Goal: Task Accomplishment & Management: Manage account settings

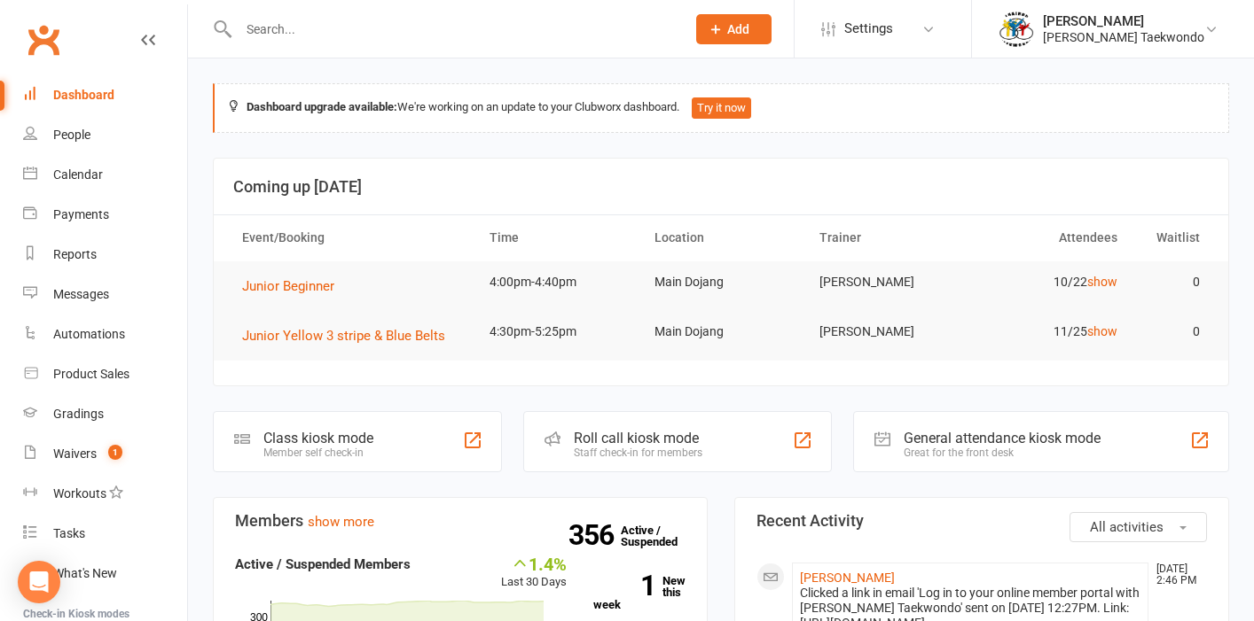
click at [278, 42] on div at bounding box center [443, 29] width 460 height 58
click at [272, 31] on input "text" at bounding box center [453, 29] width 440 height 25
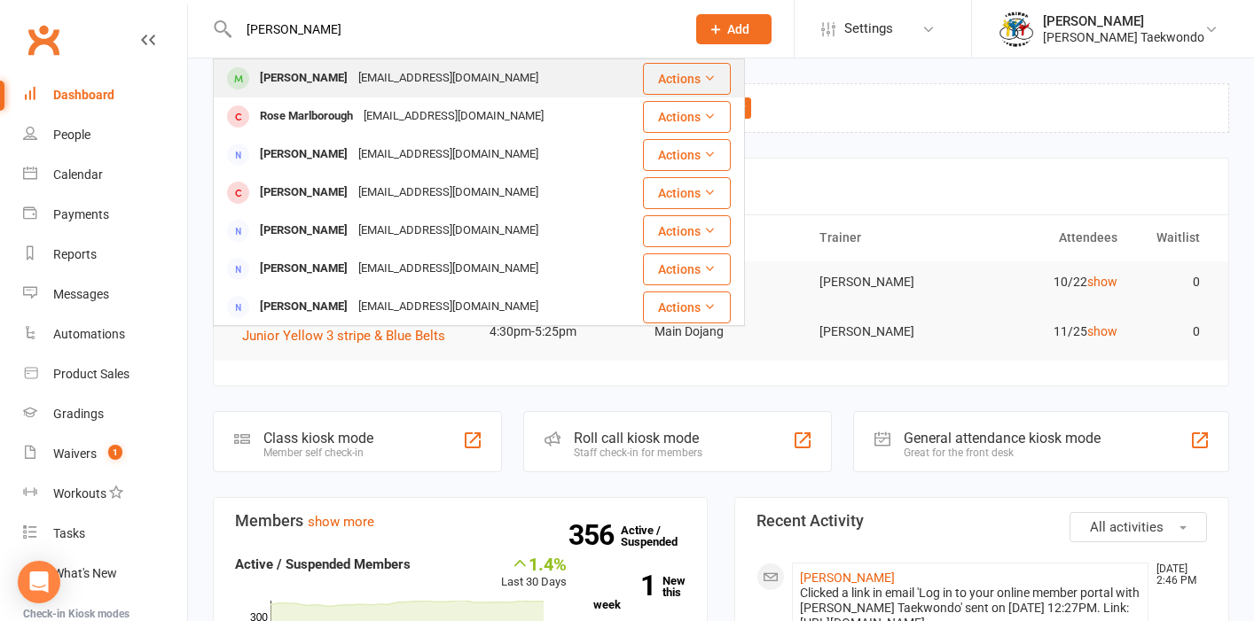
type input "[PERSON_NAME]"
click at [276, 76] on div "[PERSON_NAME]" at bounding box center [303, 79] width 98 height 26
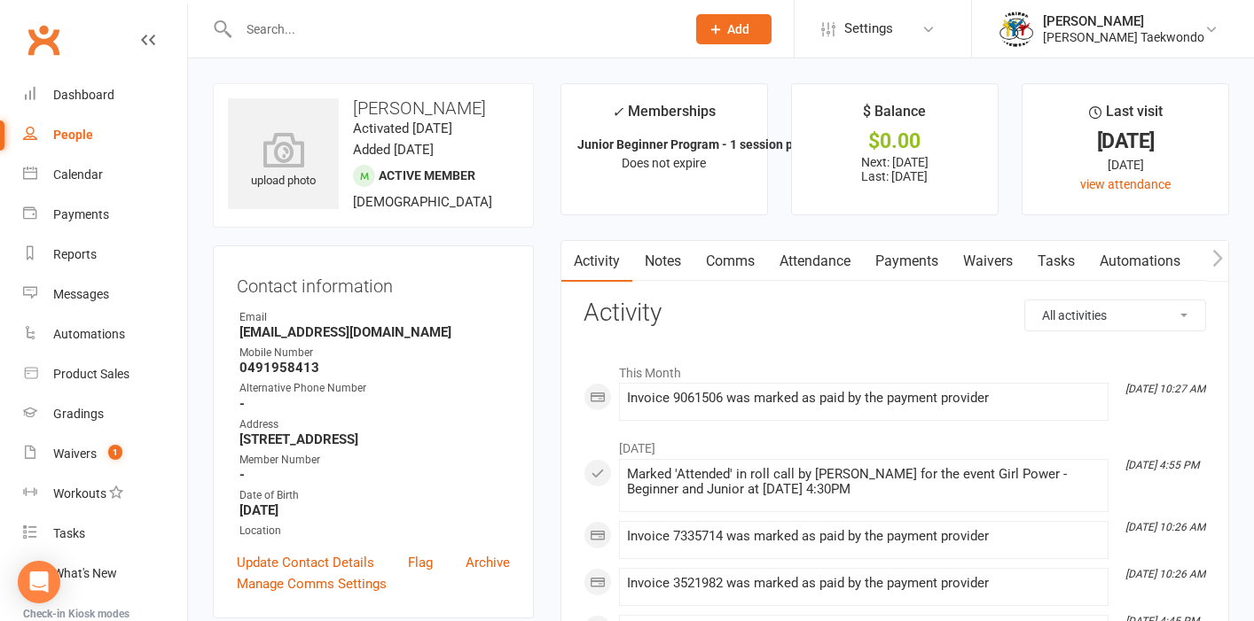
click at [898, 264] on link "Payments" at bounding box center [907, 261] width 88 height 41
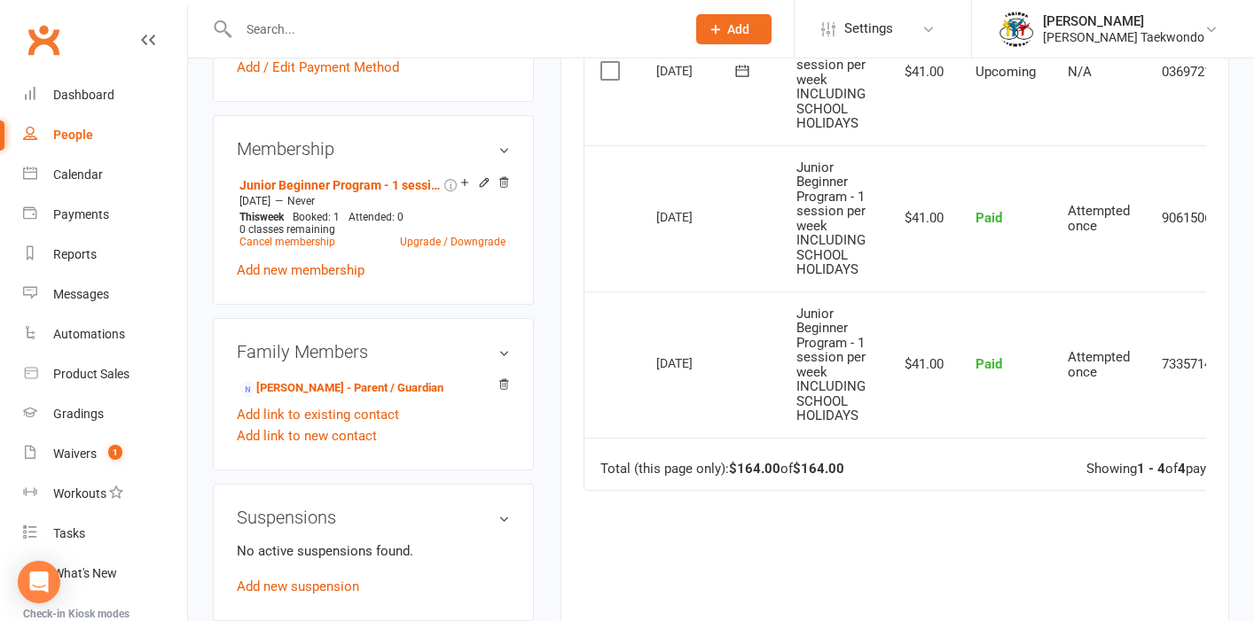
scroll to position [708, 0]
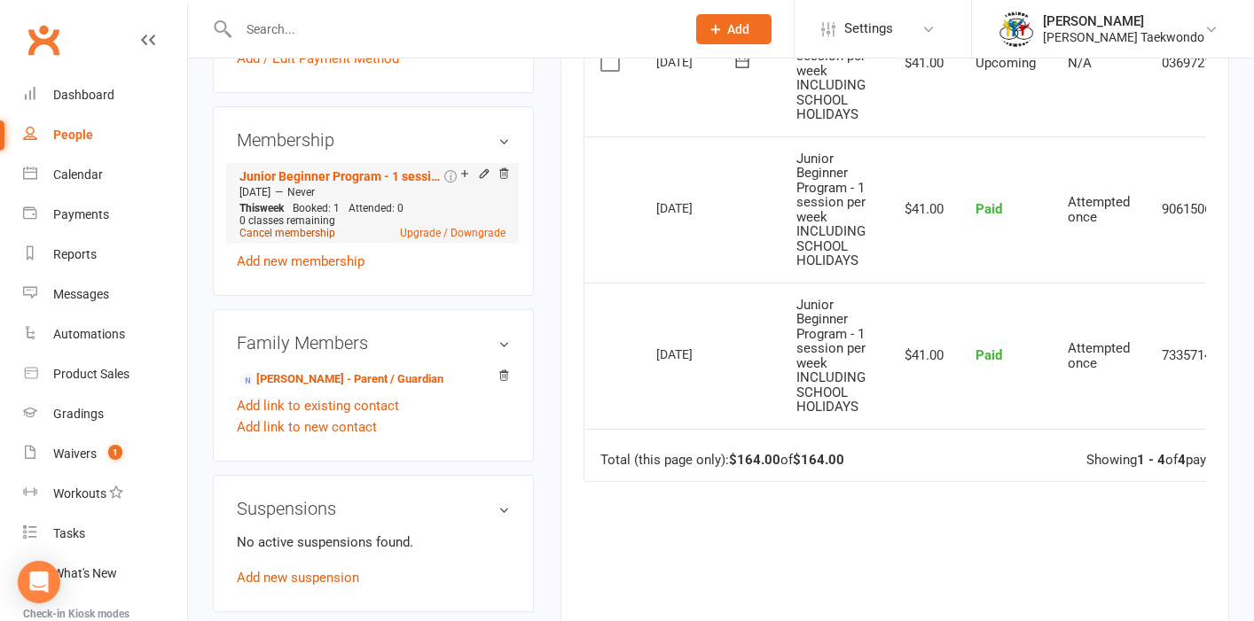
click at [301, 234] on link "Cancel membership" at bounding box center [287, 233] width 96 height 12
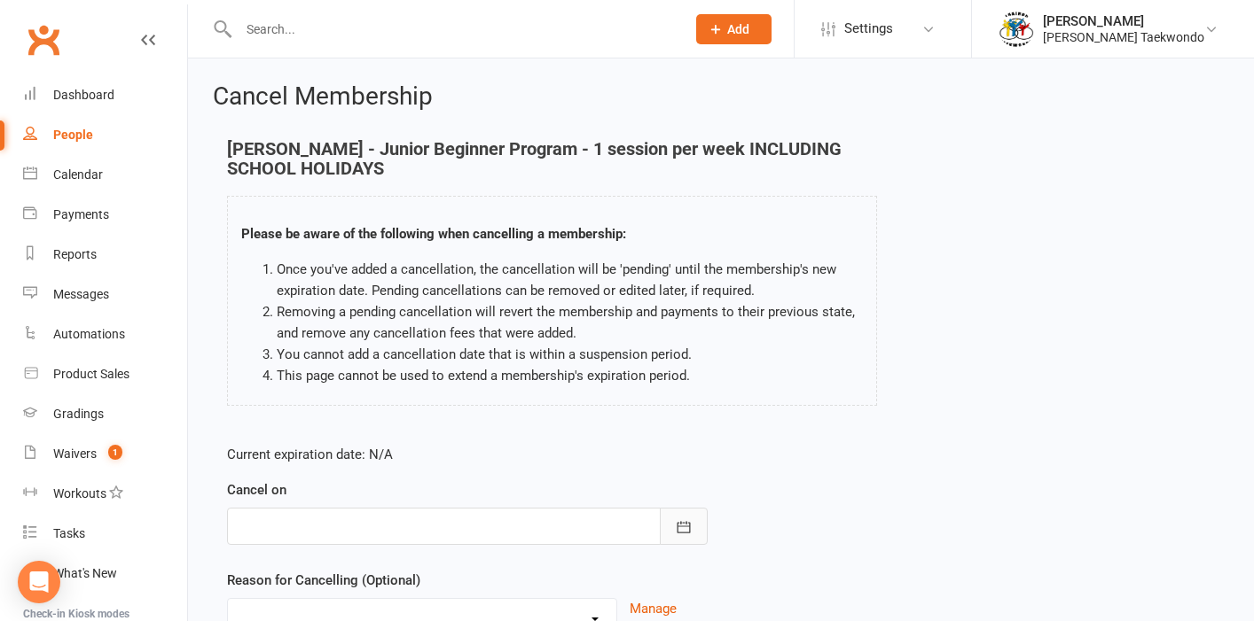
click at [684, 524] on icon "button" at bounding box center [684, 528] width 18 height 18
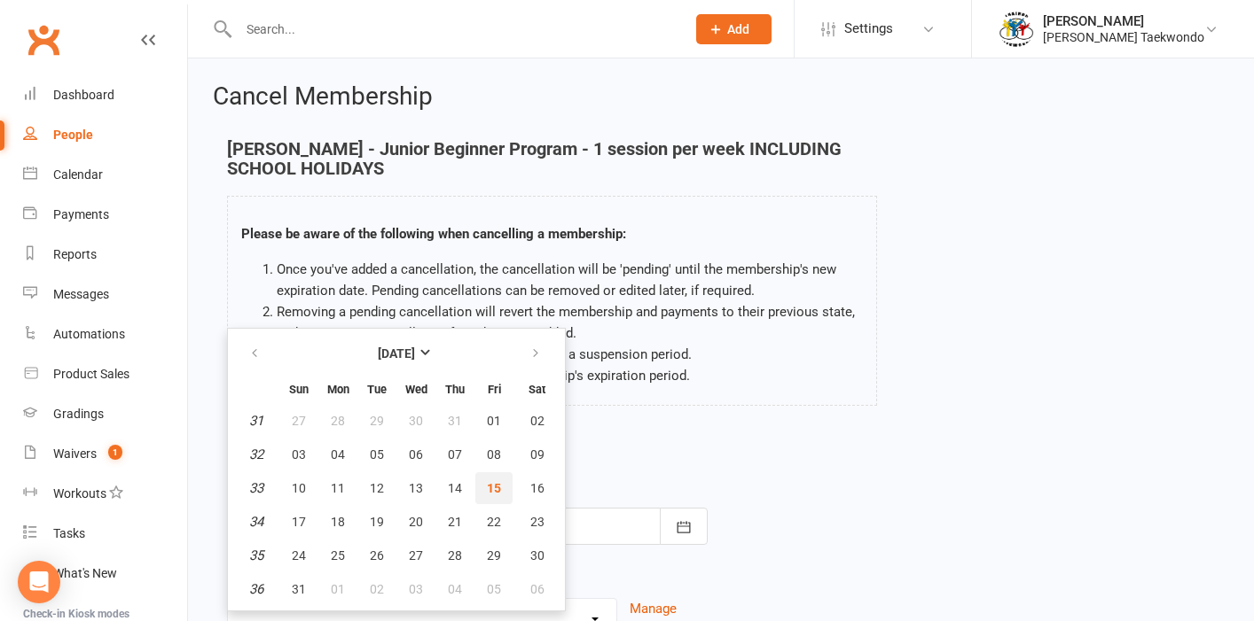
click at [500, 493] on button "15" at bounding box center [493, 489] width 37 height 32
type input "[DATE]"
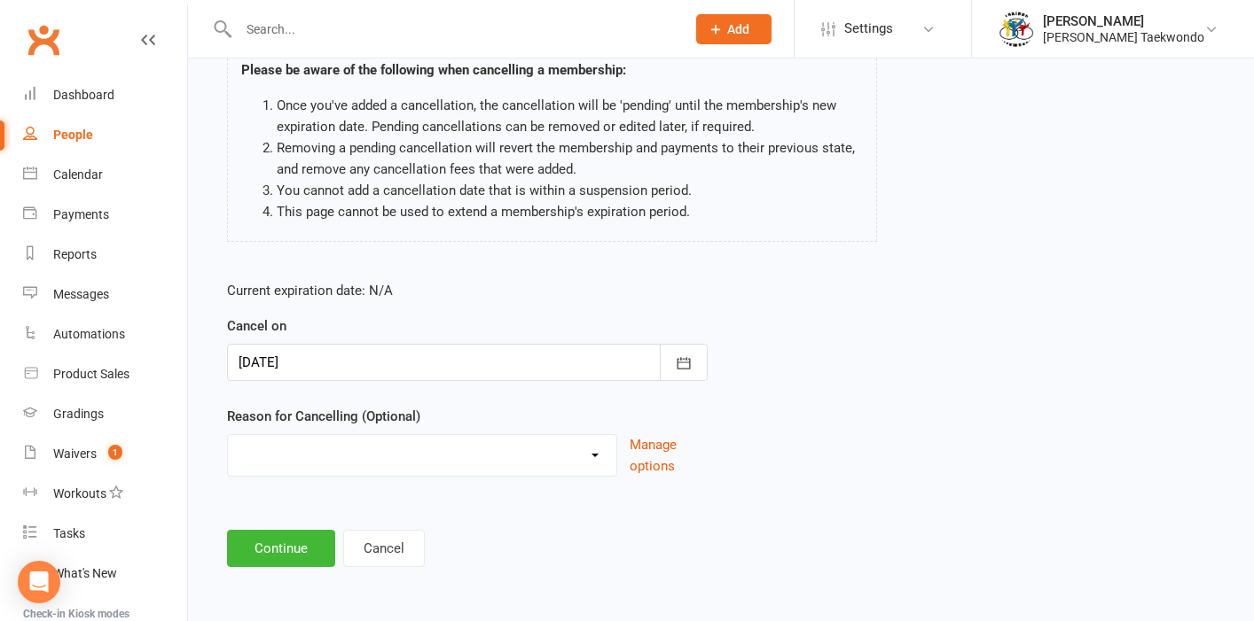
scroll to position [178, 0]
click at [297, 534] on button "Continue" at bounding box center [281, 548] width 108 height 37
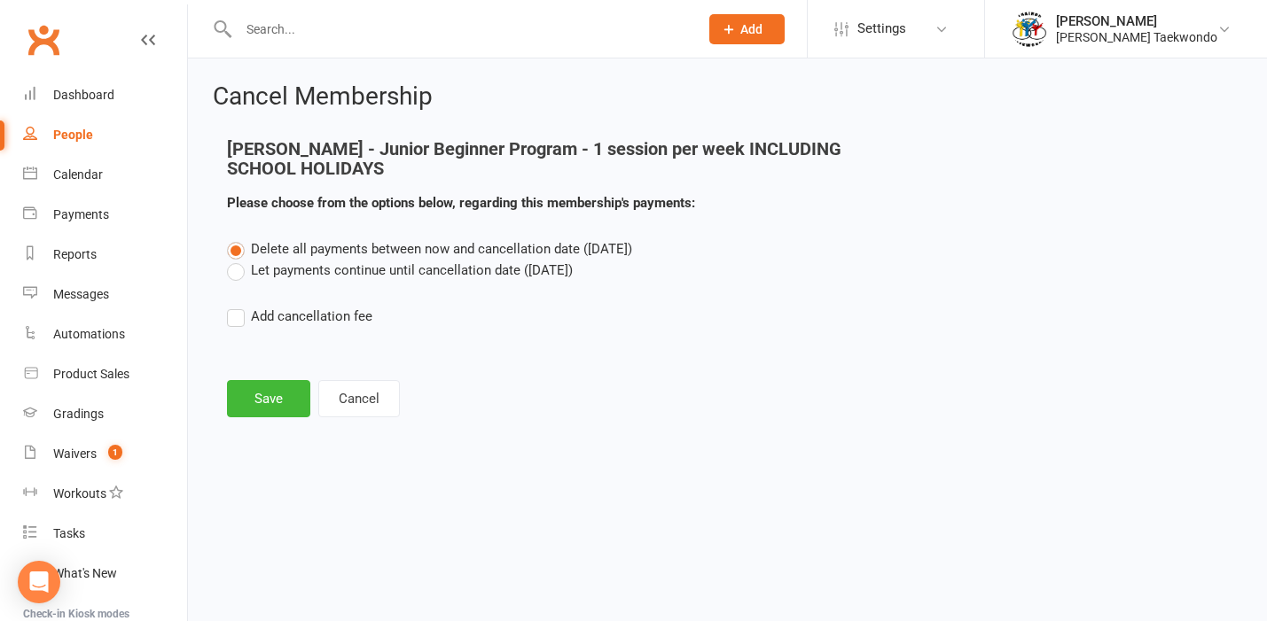
click at [237, 274] on label "Let payments continue until cancellation date ([DATE])" at bounding box center [400, 270] width 346 height 21
click at [237, 260] on input "Let payments continue until cancellation date ([DATE])" at bounding box center [233, 260] width 12 height 0
click at [285, 405] on button "Save" at bounding box center [268, 398] width 83 height 37
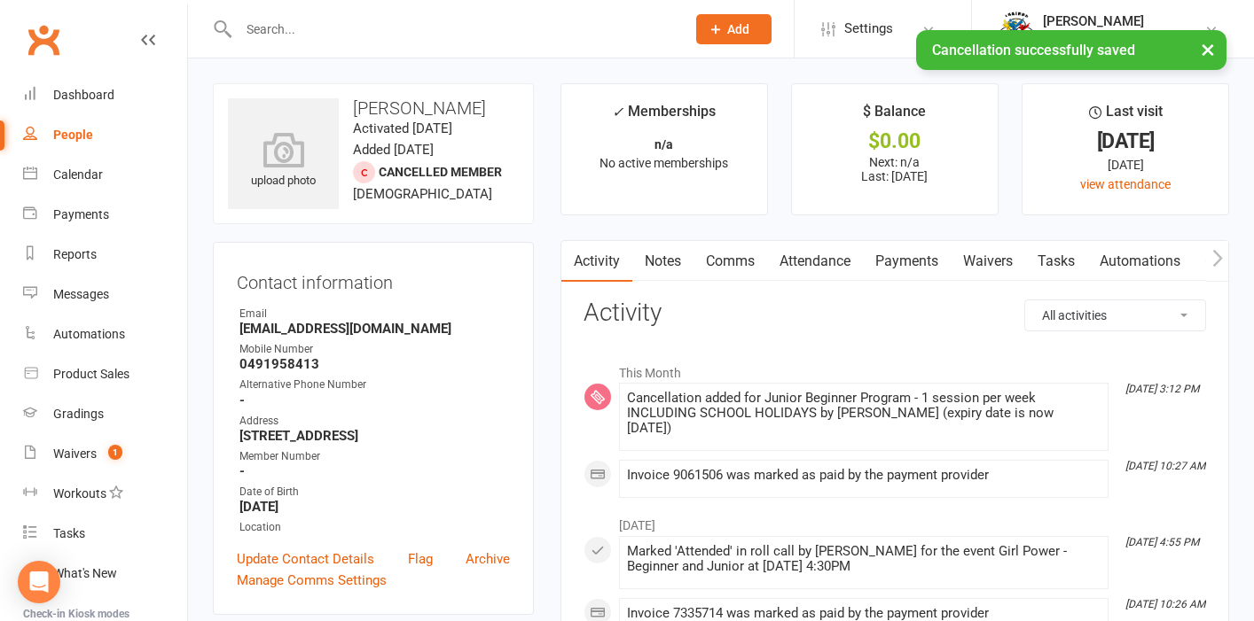
click at [832, 259] on link "Attendance" at bounding box center [815, 261] width 96 height 41
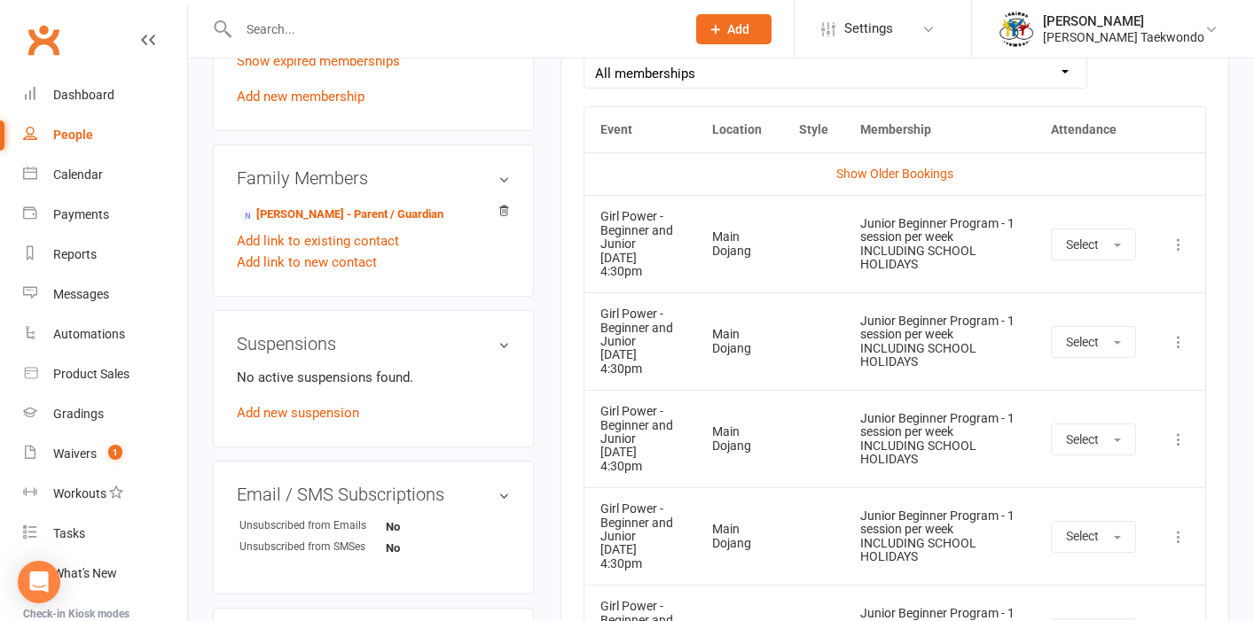
scroll to position [924, 0]
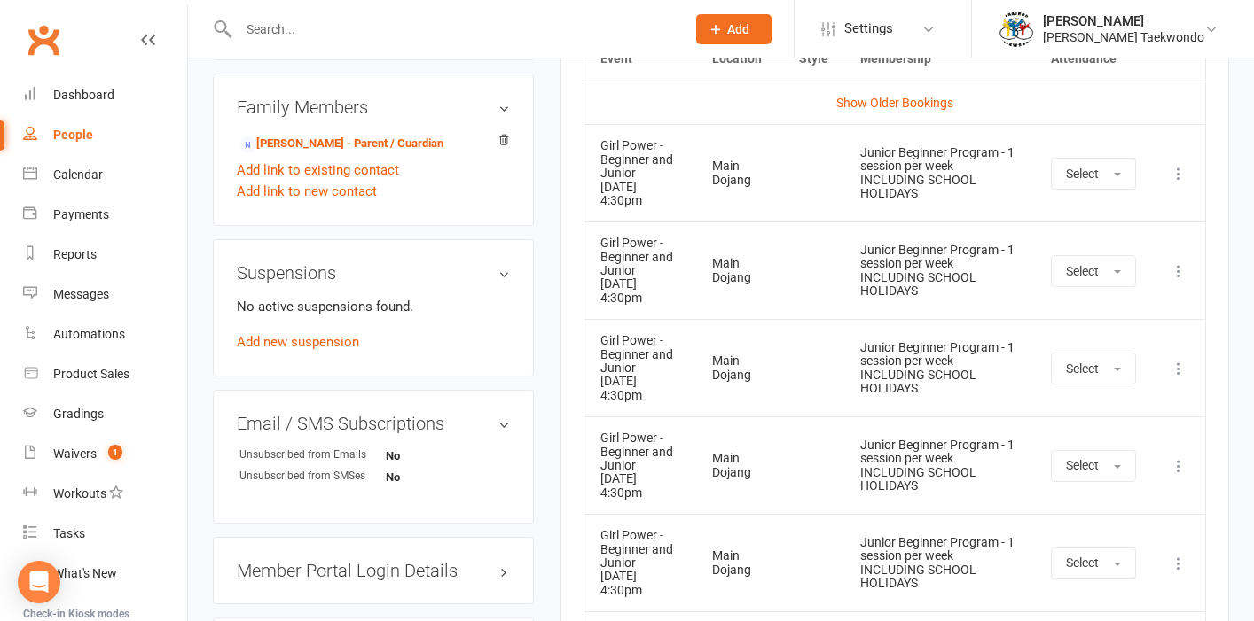
click at [1180, 170] on icon at bounding box center [1178, 174] width 18 height 18
click at [1095, 277] on link "Remove booking" at bounding box center [1100, 279] width 176 height 35
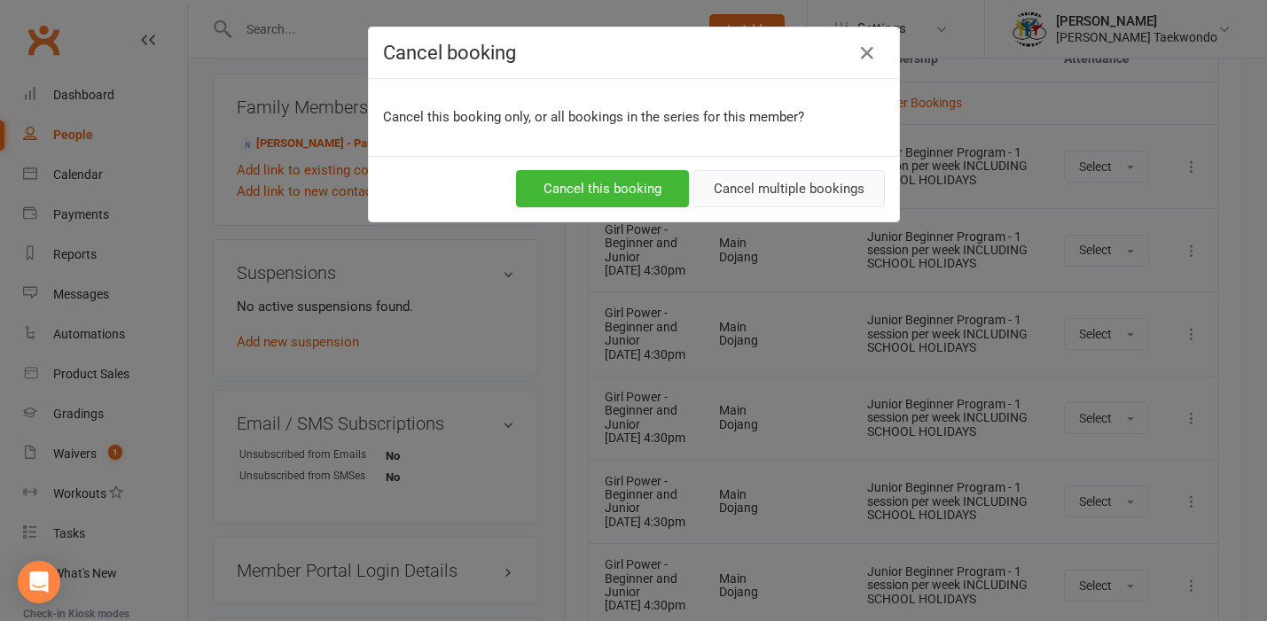
click at [749, 194] on button "Cancel multiple bookings" at bounding box center [788, 188] width 191 height 37
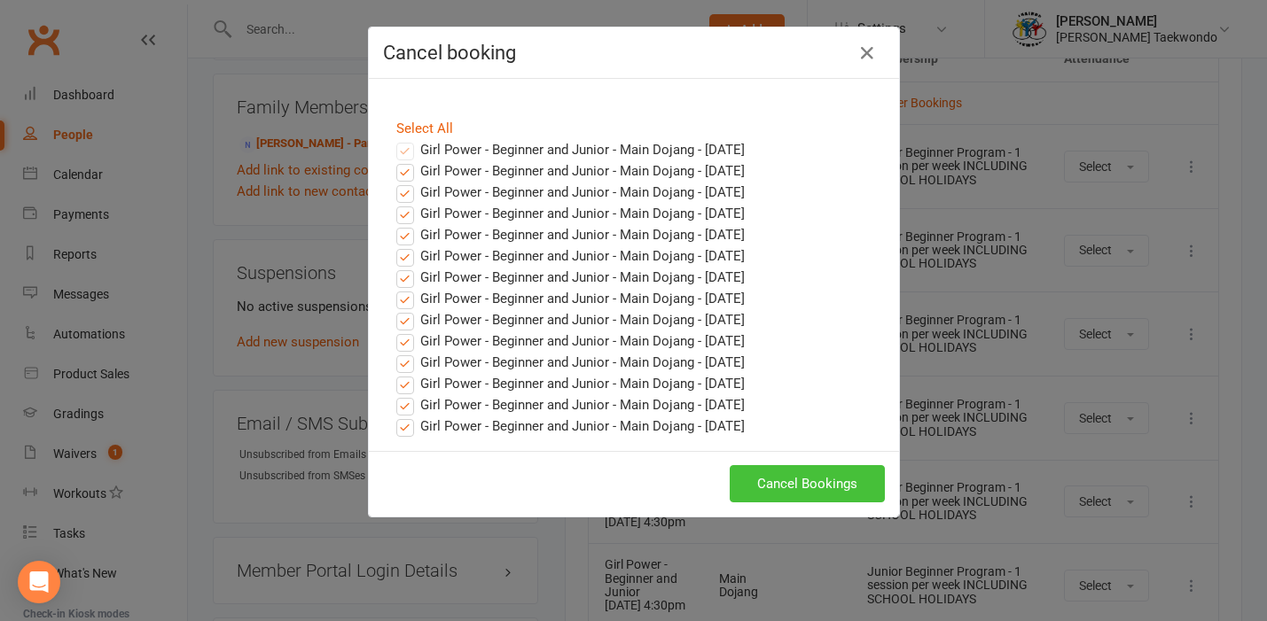
click at [778, 484] on button "Cancel Bookings" at bounding box center [807, 483] width 155 height 37
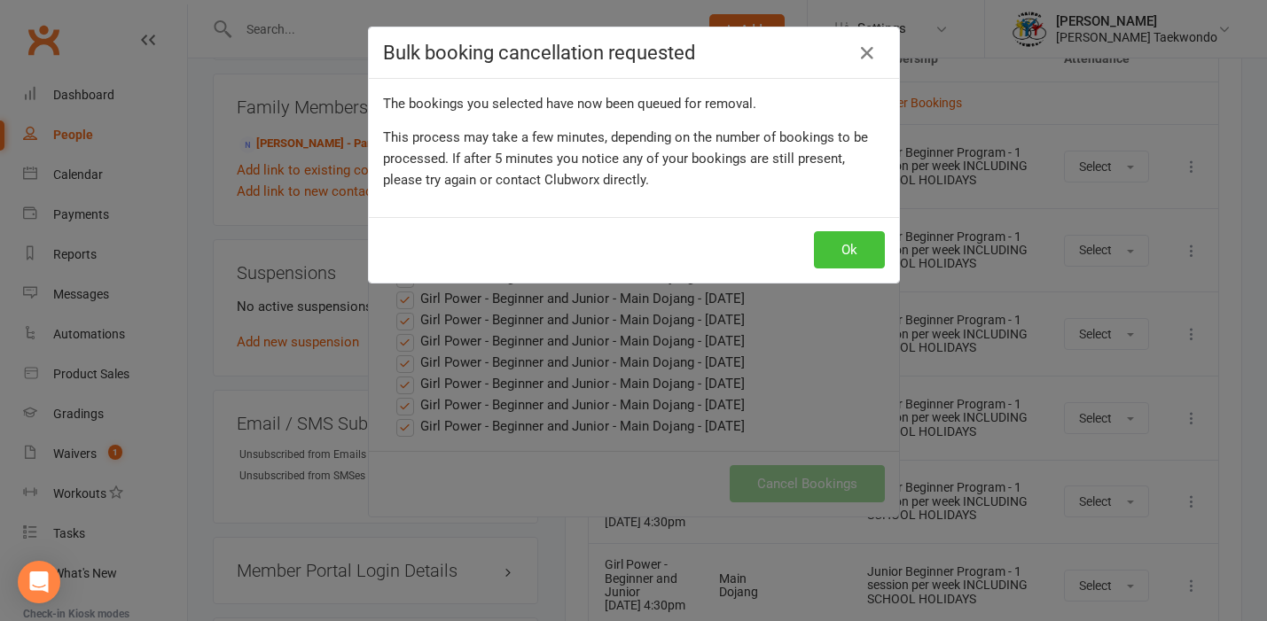
click at [840, 247] on button "Ok" at bounding box center [849, 249] width 71 height 37
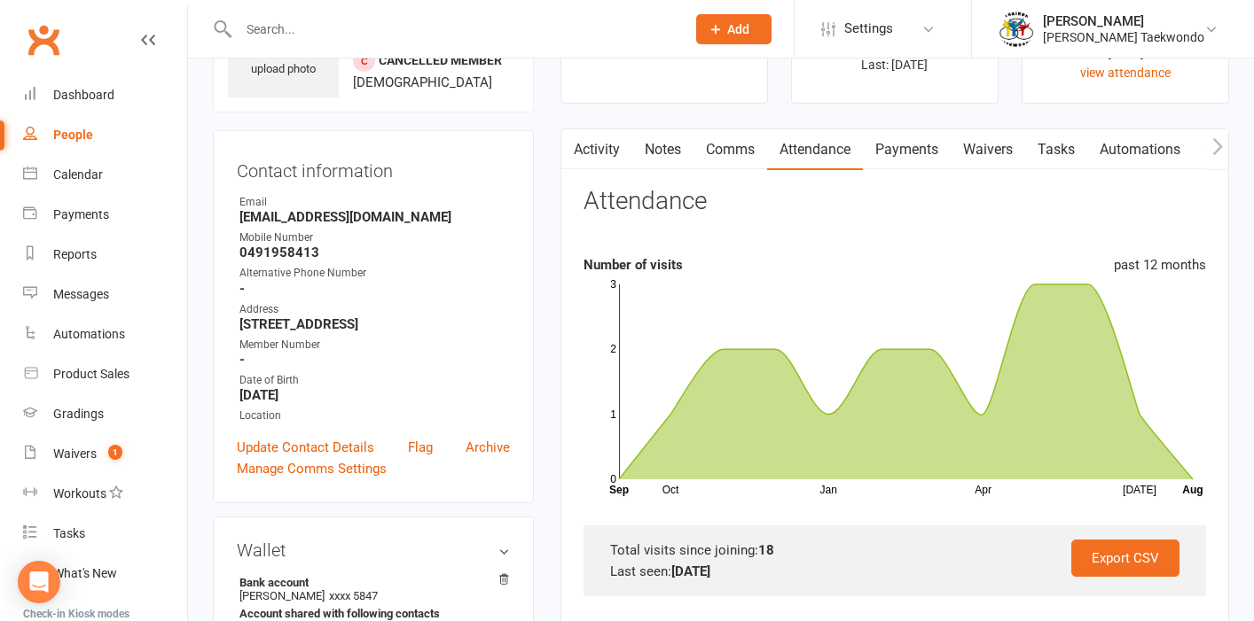
scroll to position [0, 0]
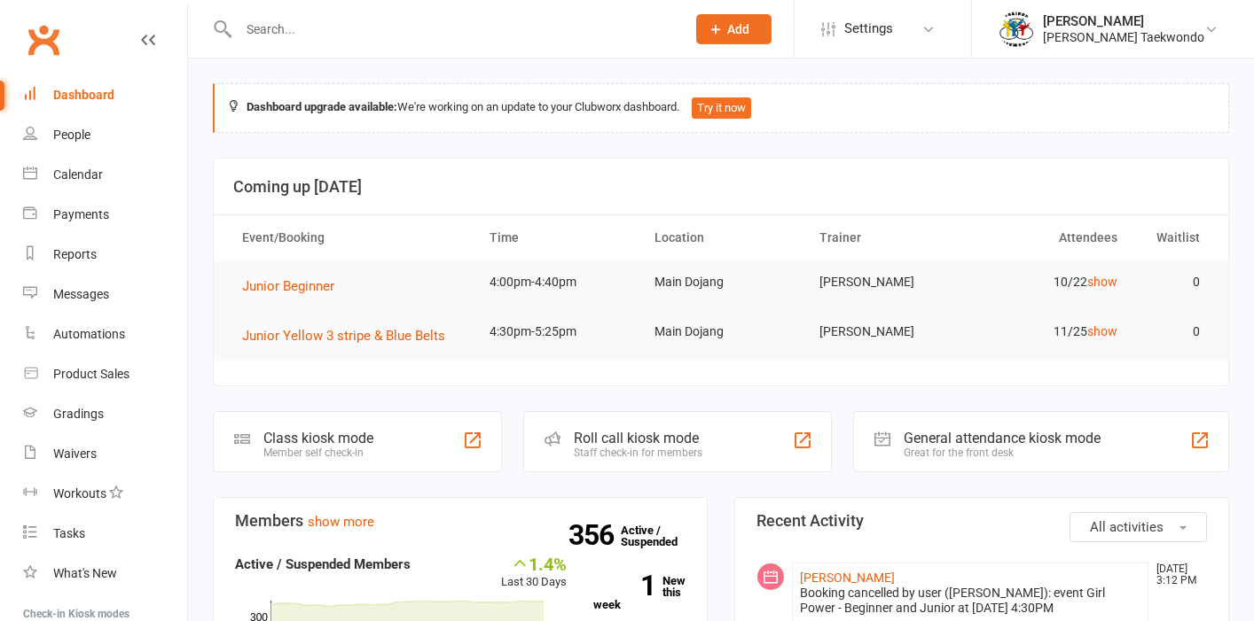
click at [258, 24] on input "text" at bounding box center [453, 29] width 440 height 25
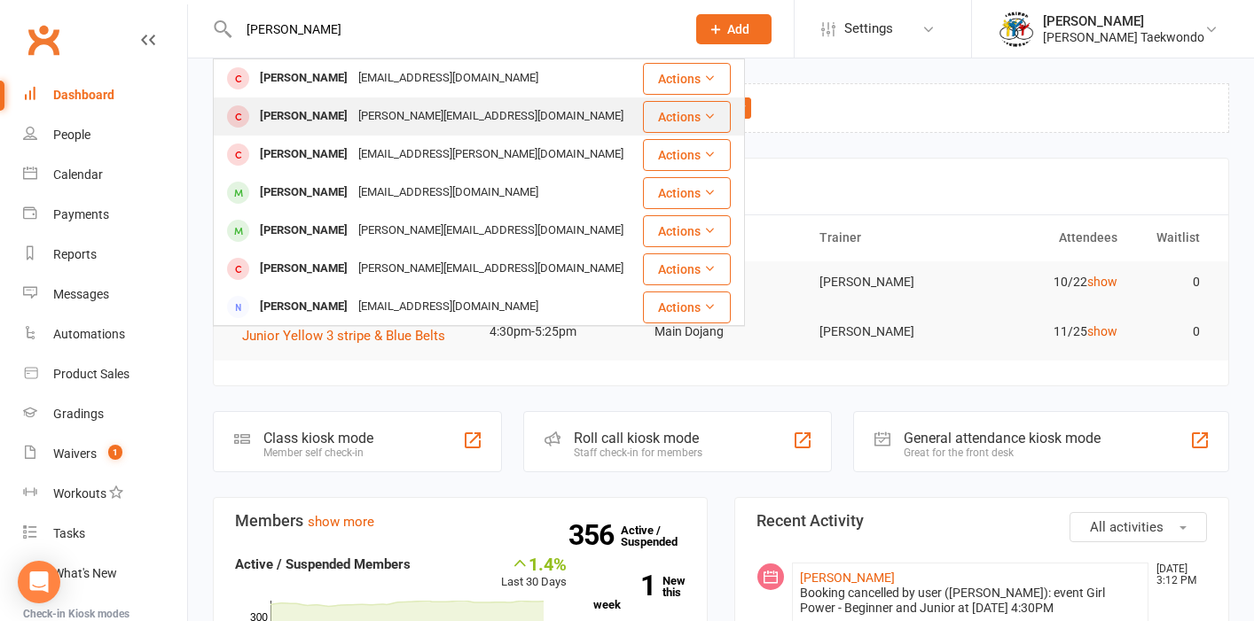
type input "charlie"
click at [337, 117] on div "[PERSON_NAME]" at bounding box center [303, 117] width 98 height 26
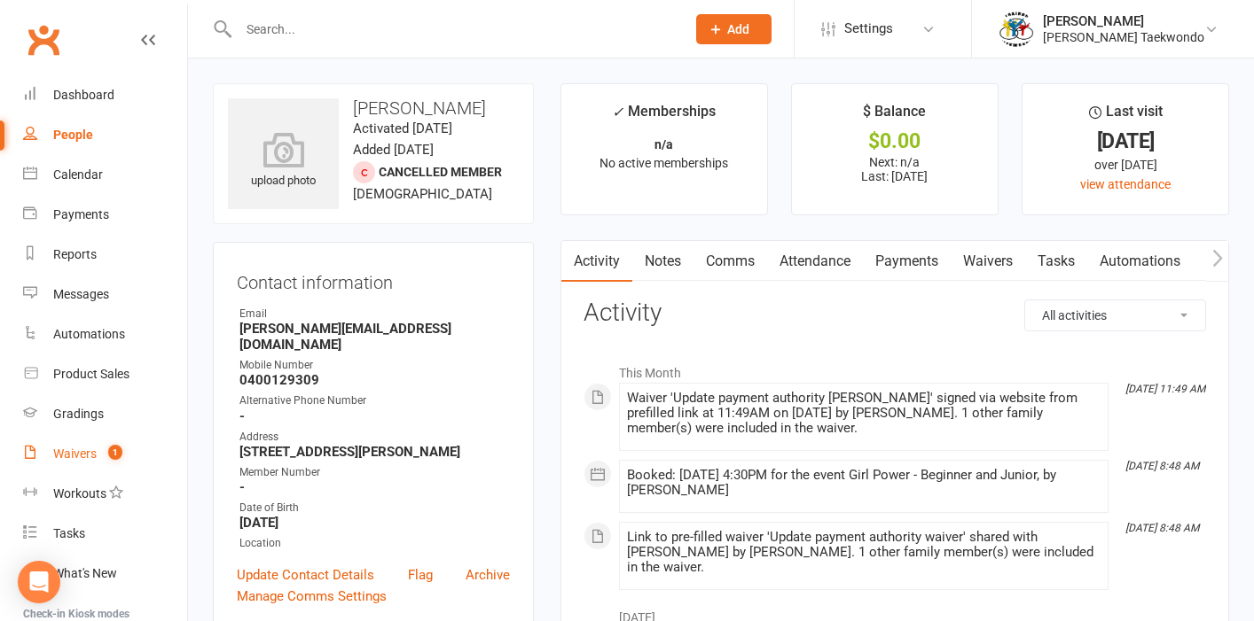
click at [74, 452] on div "Waivers" at bounding box center [74, 454] width 43 height 14
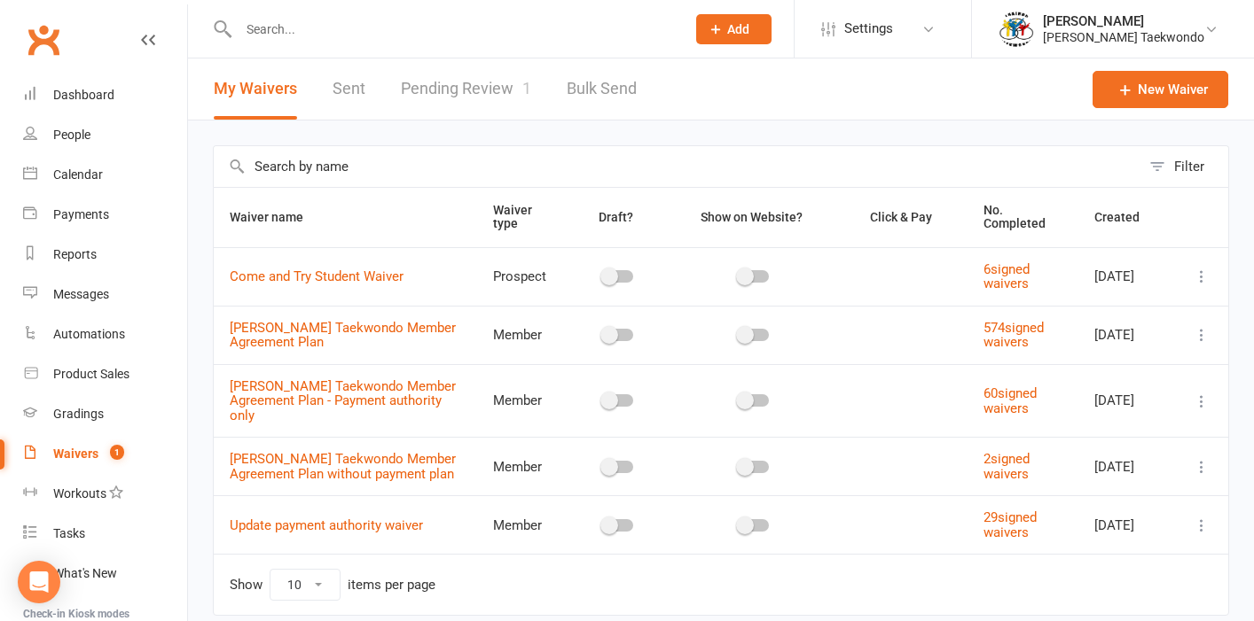
click at [466, 87] on link "Pending Review 1" at bounding box center [466, 89] width 130 height 61
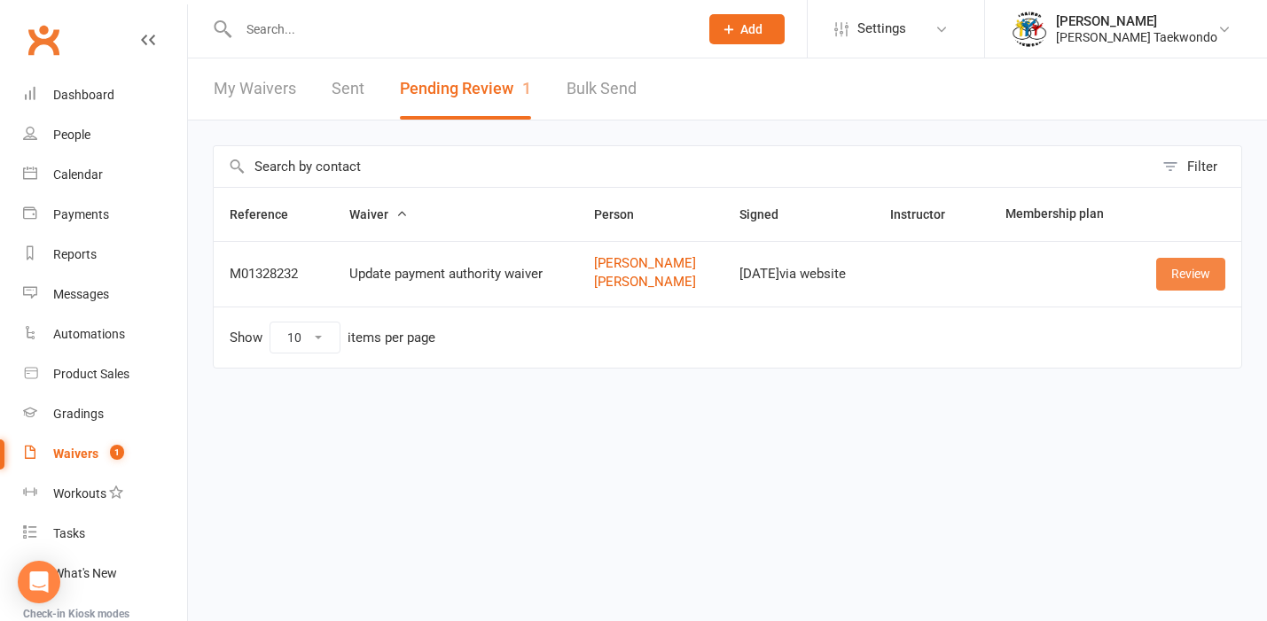
click at [1184, 273] on link "Review" at bounding box center [1190, 274] width 69 height 32
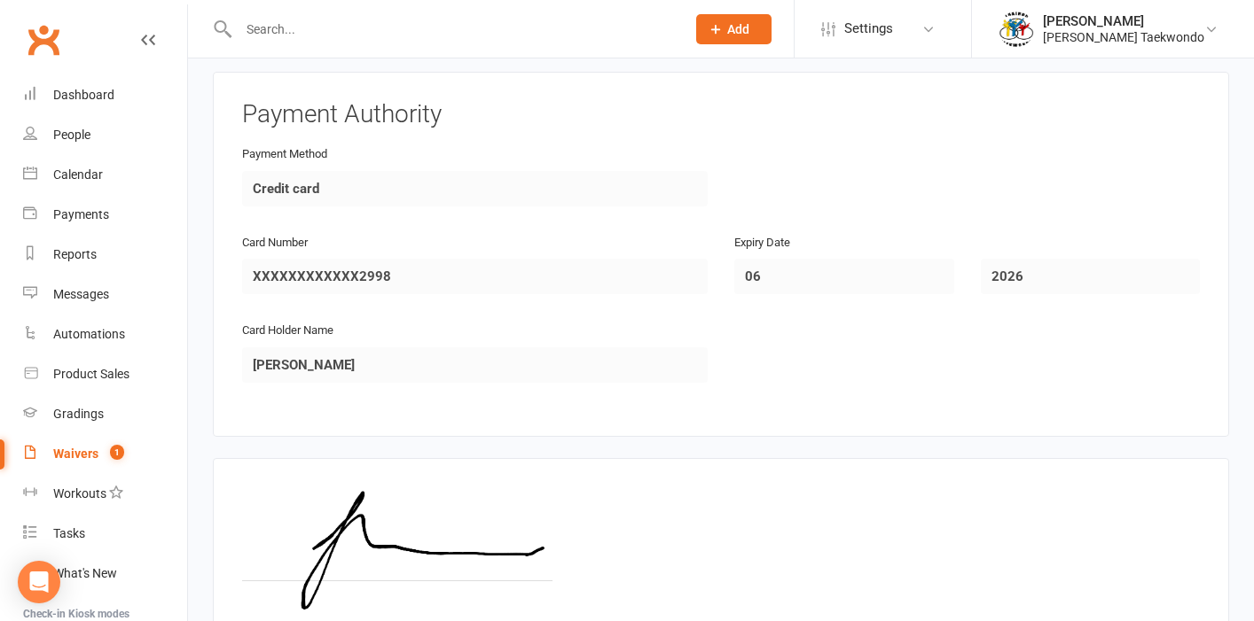
scroll to position [1630, 0]
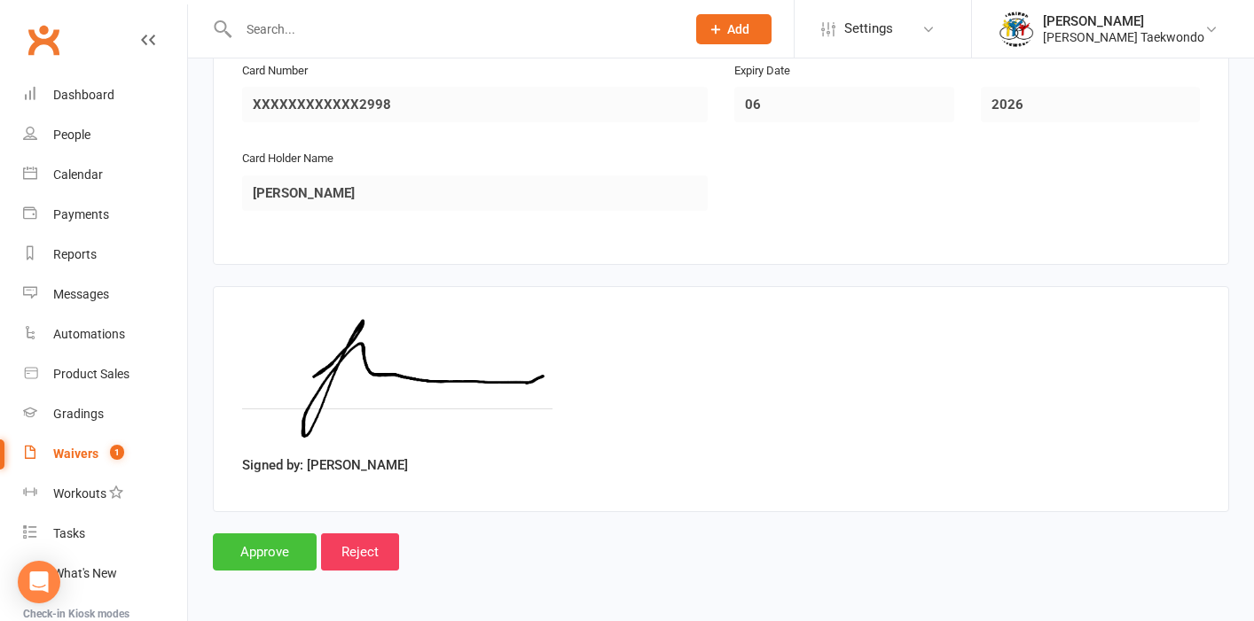
click at [288, 543] on input "Approve" at bounding box center [265, 552] width 104 height 37
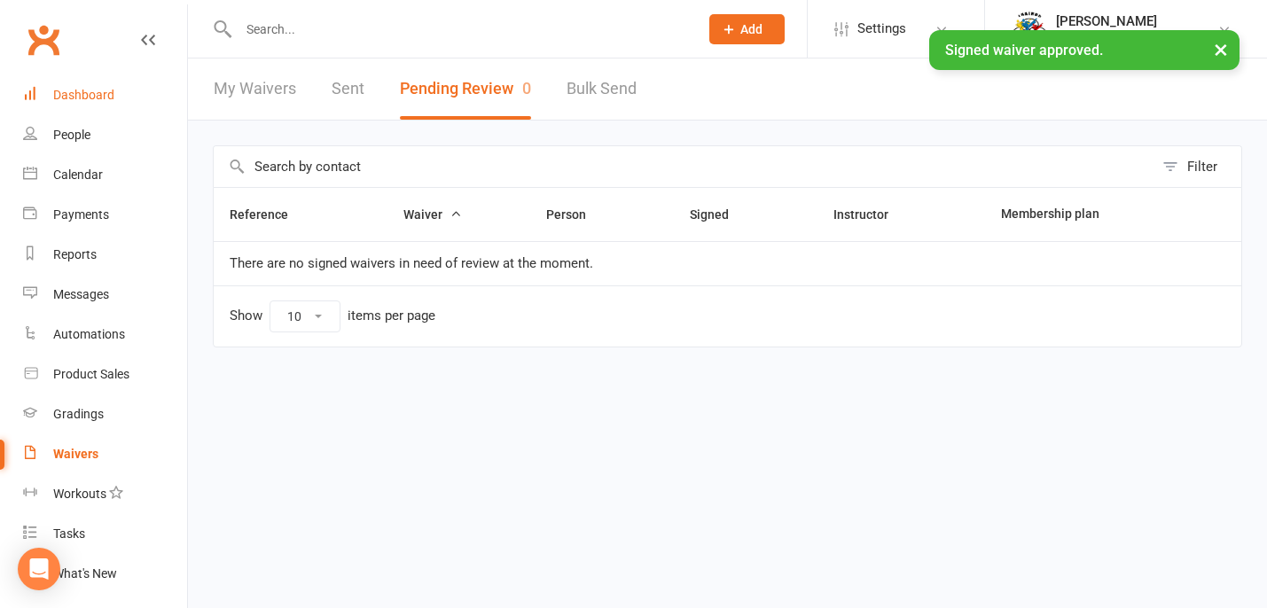
click at [59, 91] on div "Dashboard" at bounding box center [83, 95] width 61 height 14
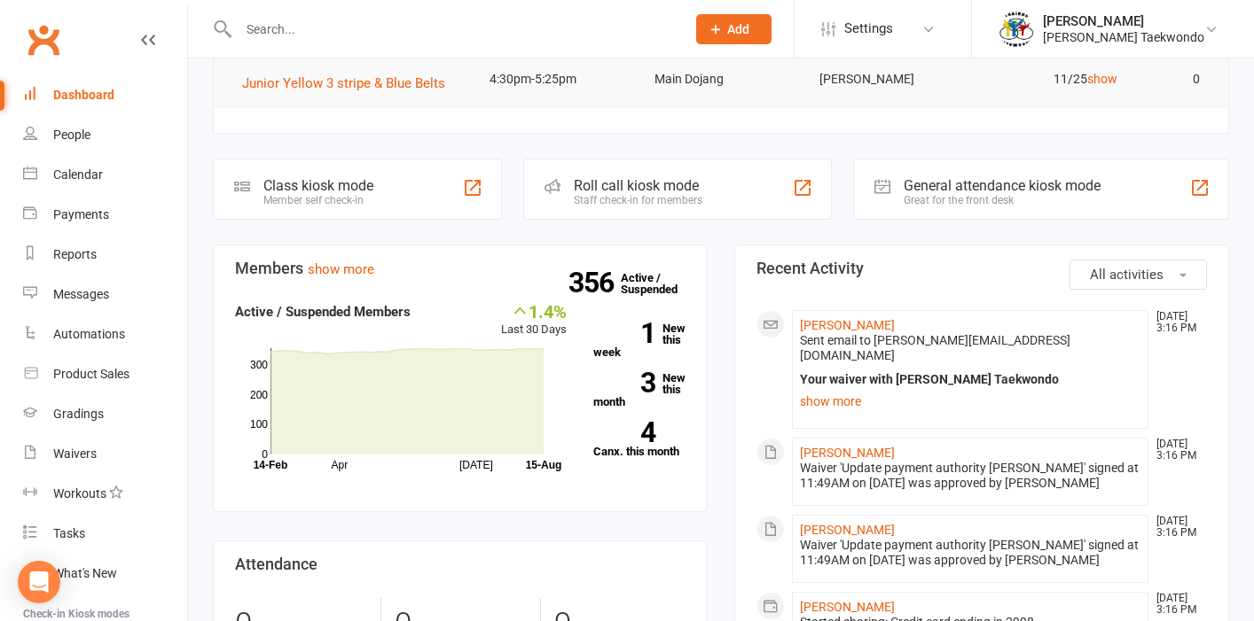
scroll to position [276, 0]
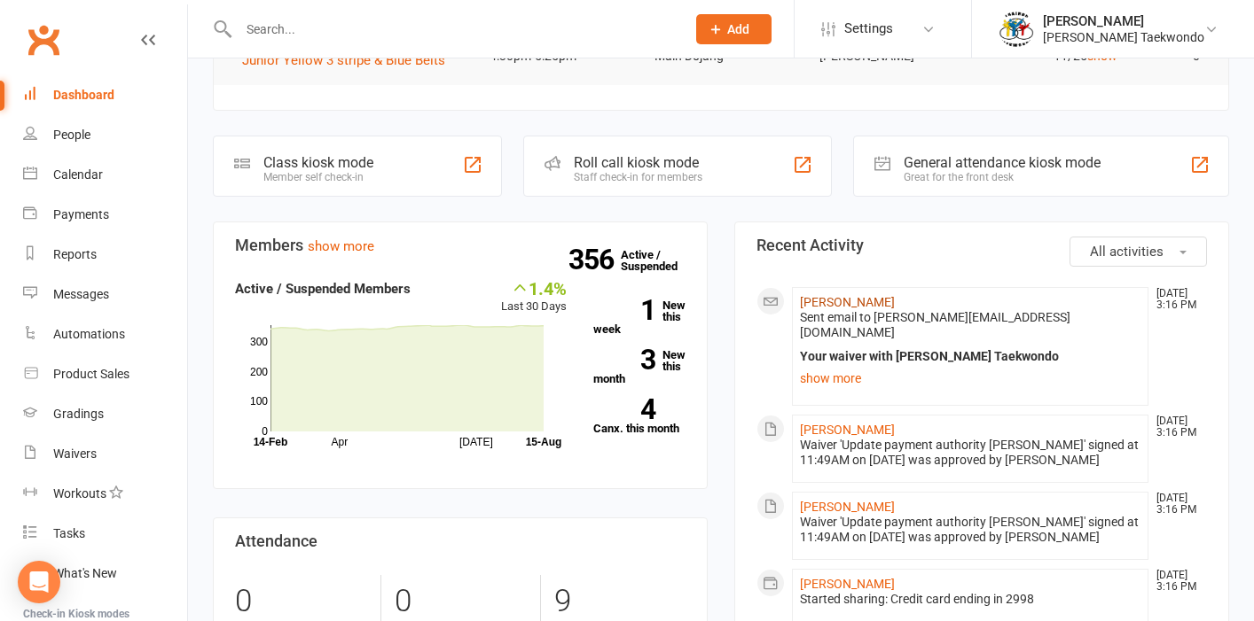
click at [858, 299] on link "[PERSON_NAME]" at bounding box center [847, 302] width 95 height 14
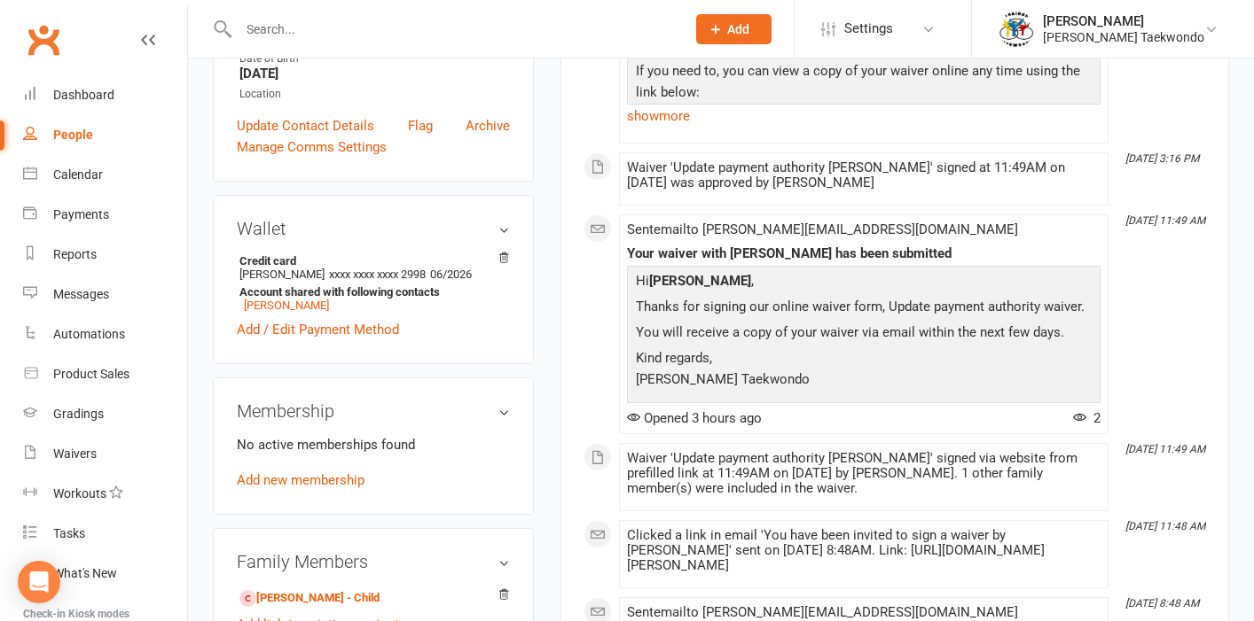
scroll to position [498, 0]
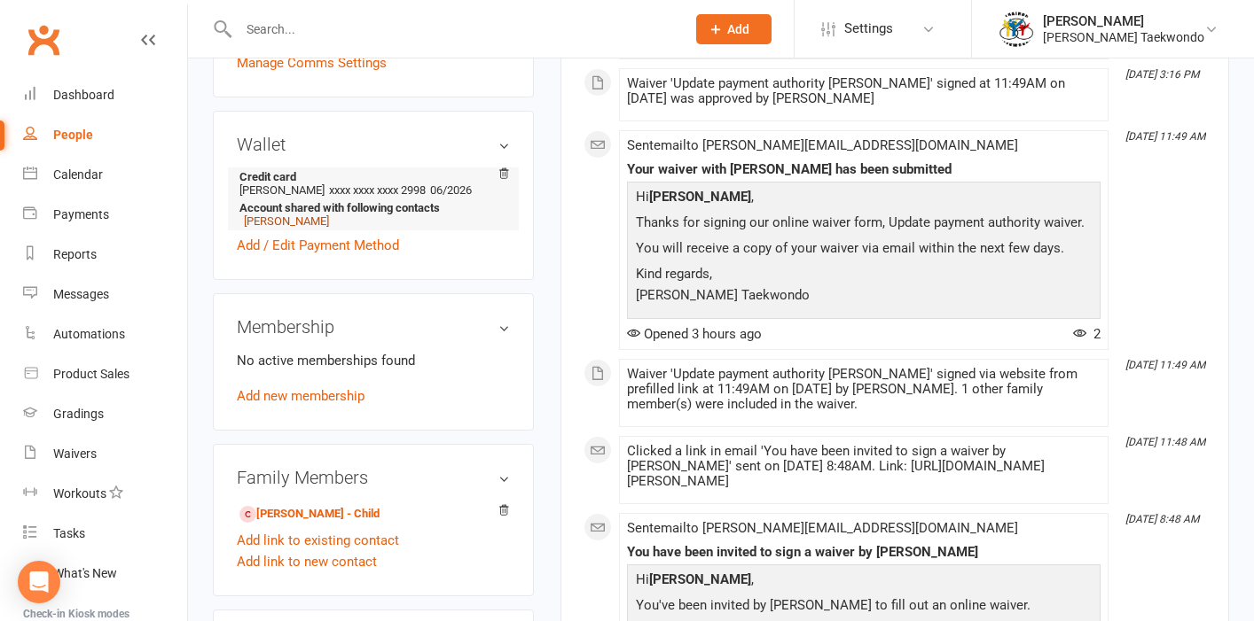
click at [314, 215] on link "[PERSON_NAME]" at bounding box center [286, 221] width 85 height 13
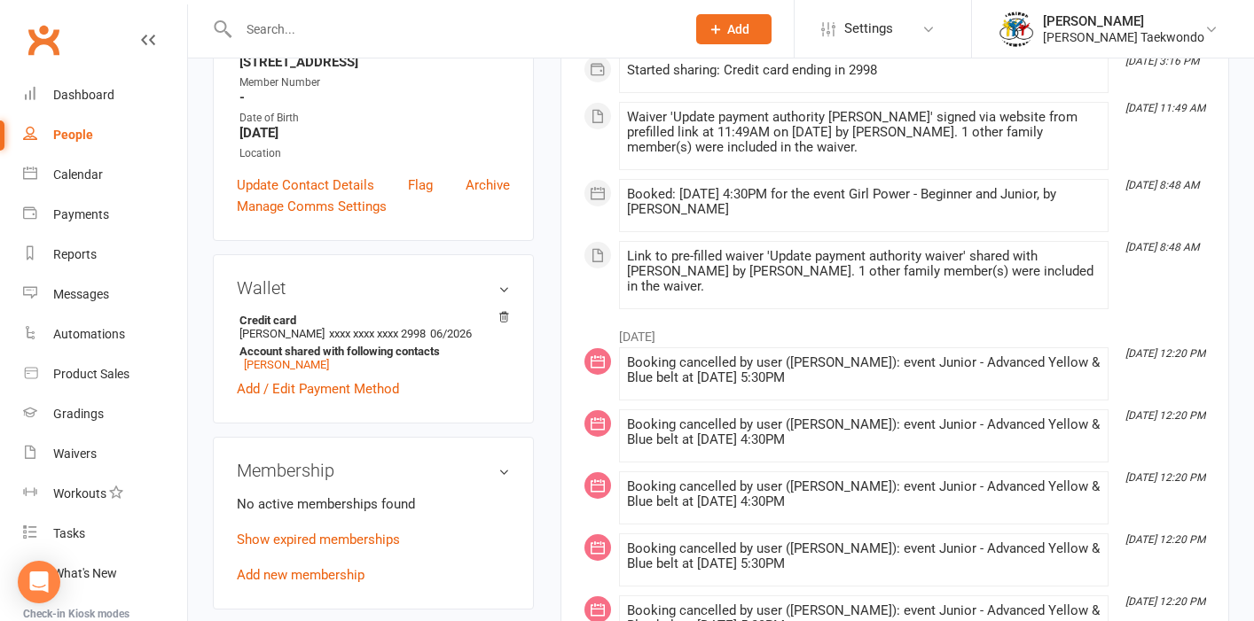
scroll to position [420, 0]
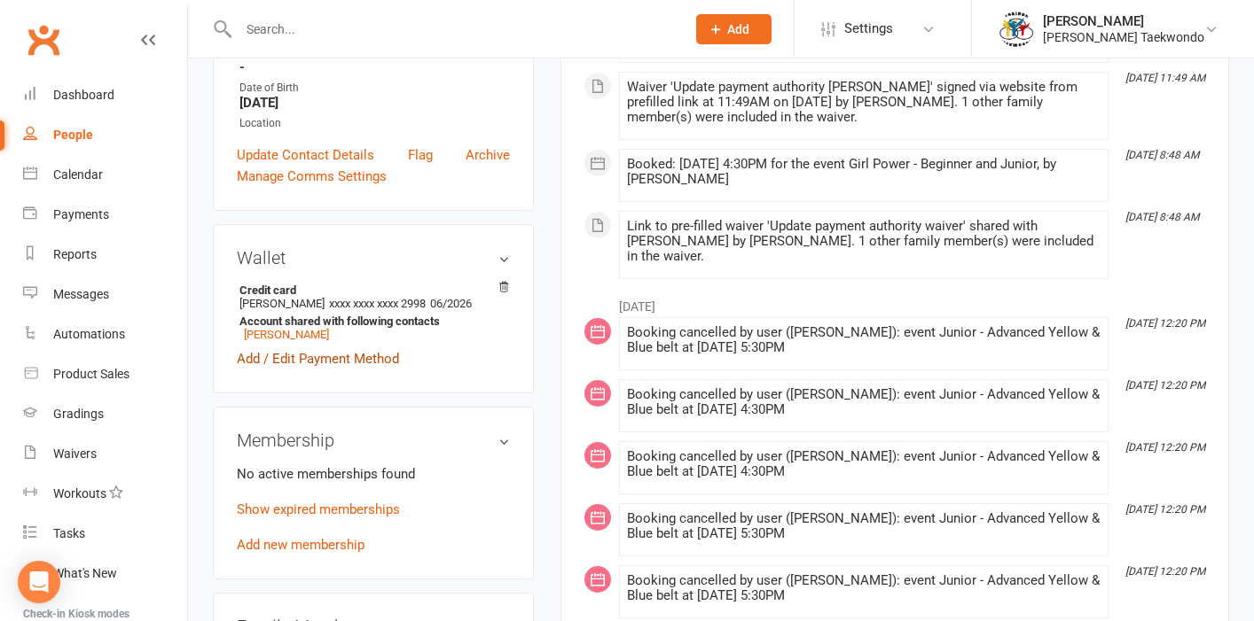
click at [372, 348] on link "Add / Edit Payment Method" at bounding box center [318, 358] width 162 height 21
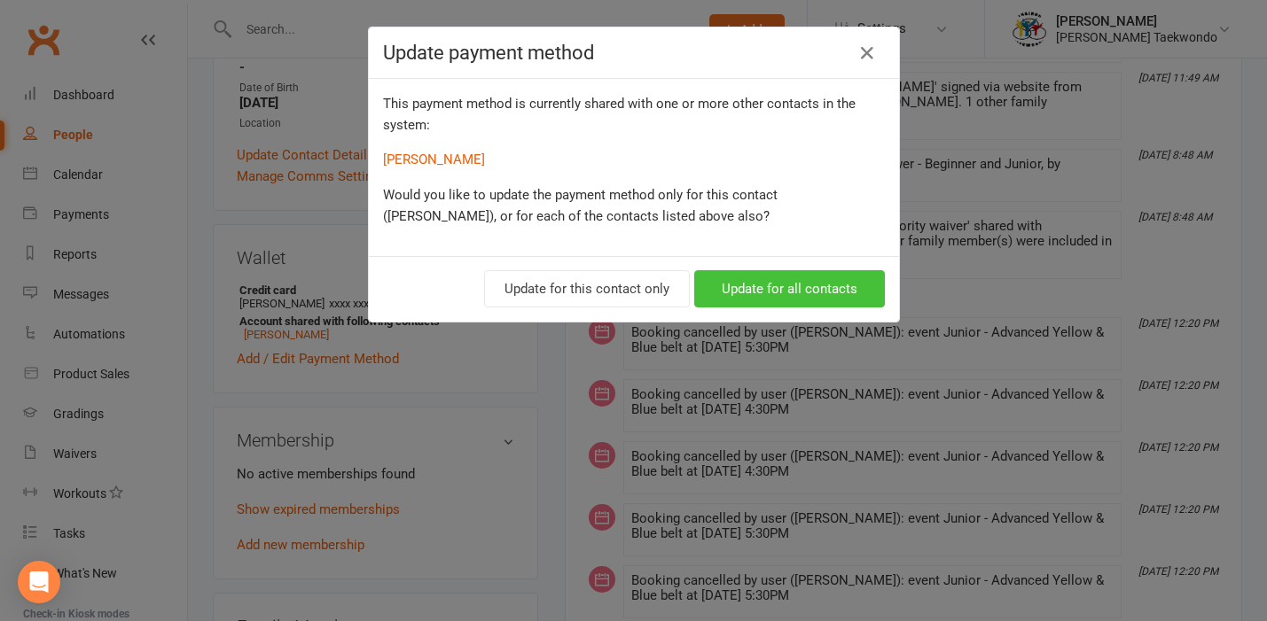
click at [756, 293] on button "Update for all contacts" at bounding box center [789, 288] width 191 height 37
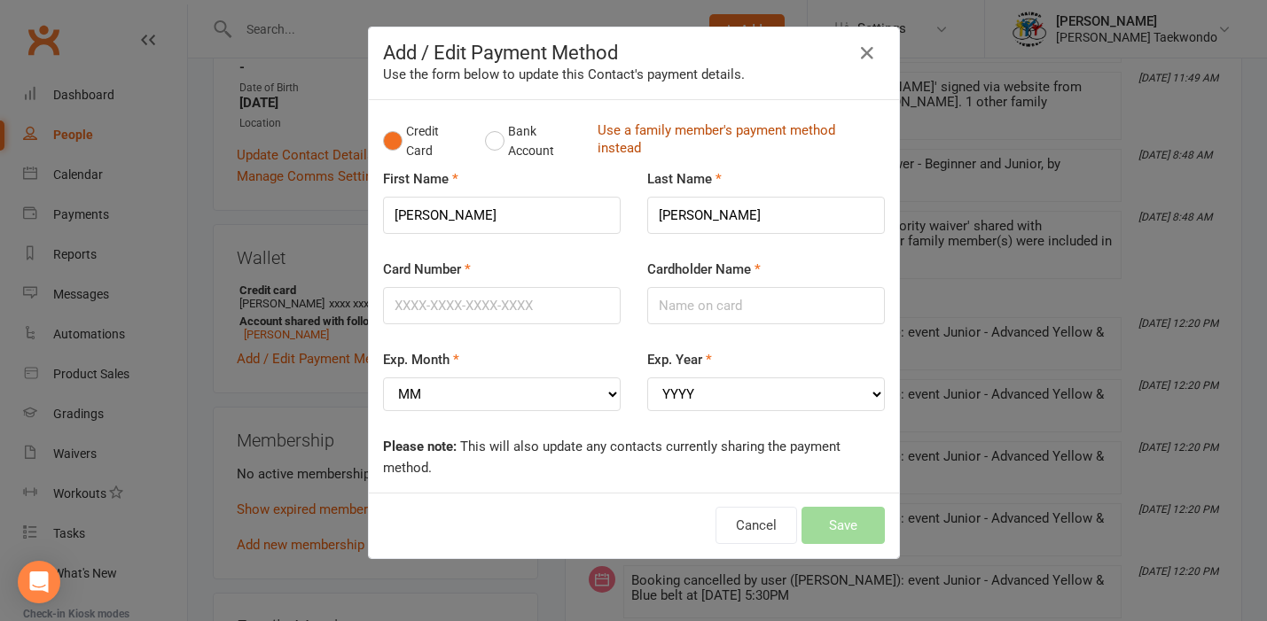
click at [680, 131] on link "Use a family member's payment method instead" at bounding box center [737, 141] width 278 height 40
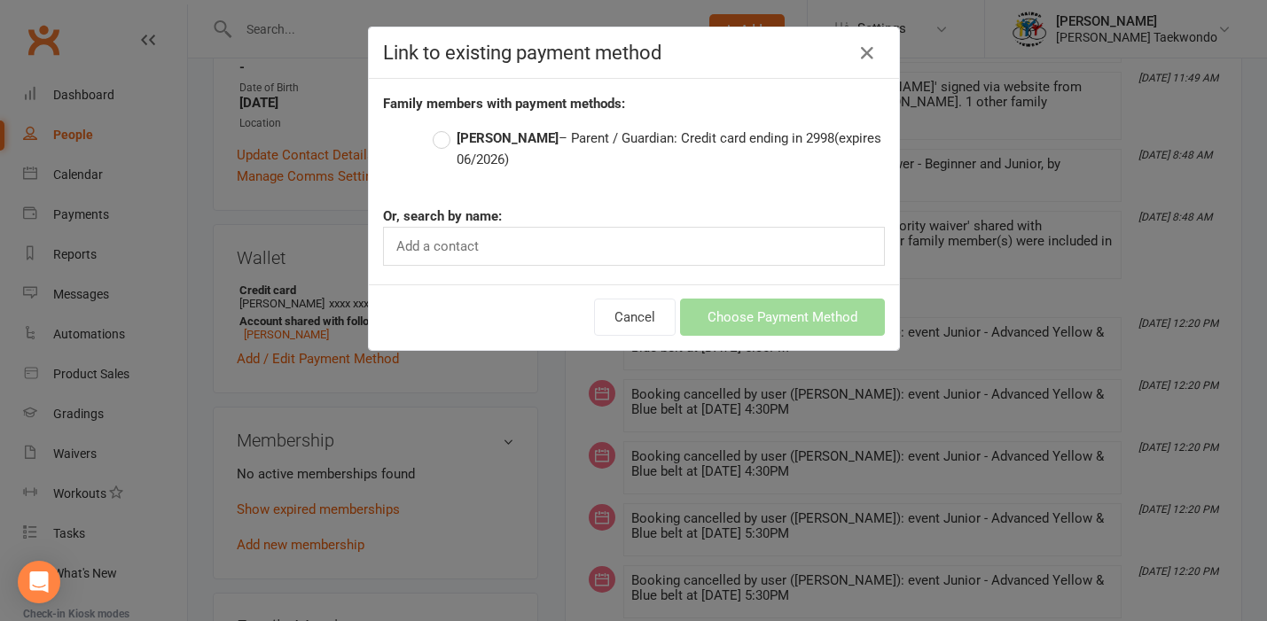
click at [436, 137] on label "Jessie Harrison – Parent / Guardian: Credit card ending in 2998 (expires 06/202…" at bounding box center [659, 149] width 452 height 43
click at [436, 128] on input "Jessie Harrison – Parent / Guardian: Credit card ending in 2998 (expires 06/202…" at bounding box center [439, 128] width 12 height 0
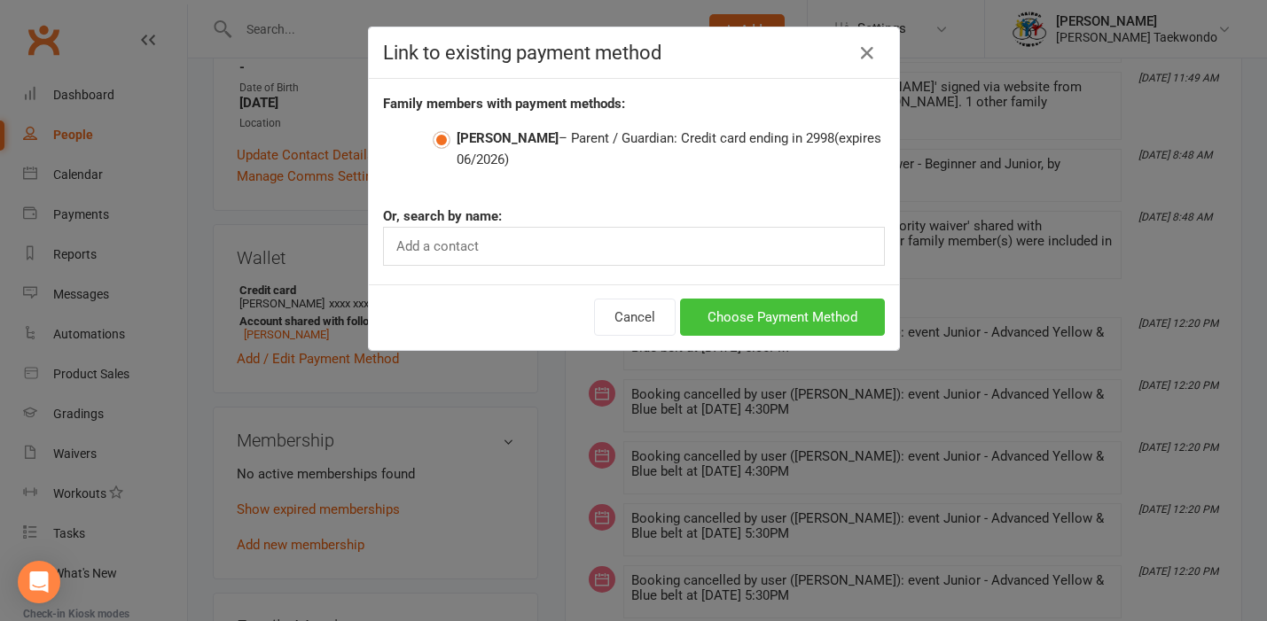
click at [746, 321] on button "Choose Payment Method" at bounding box center [782, 317] width 205 height 37
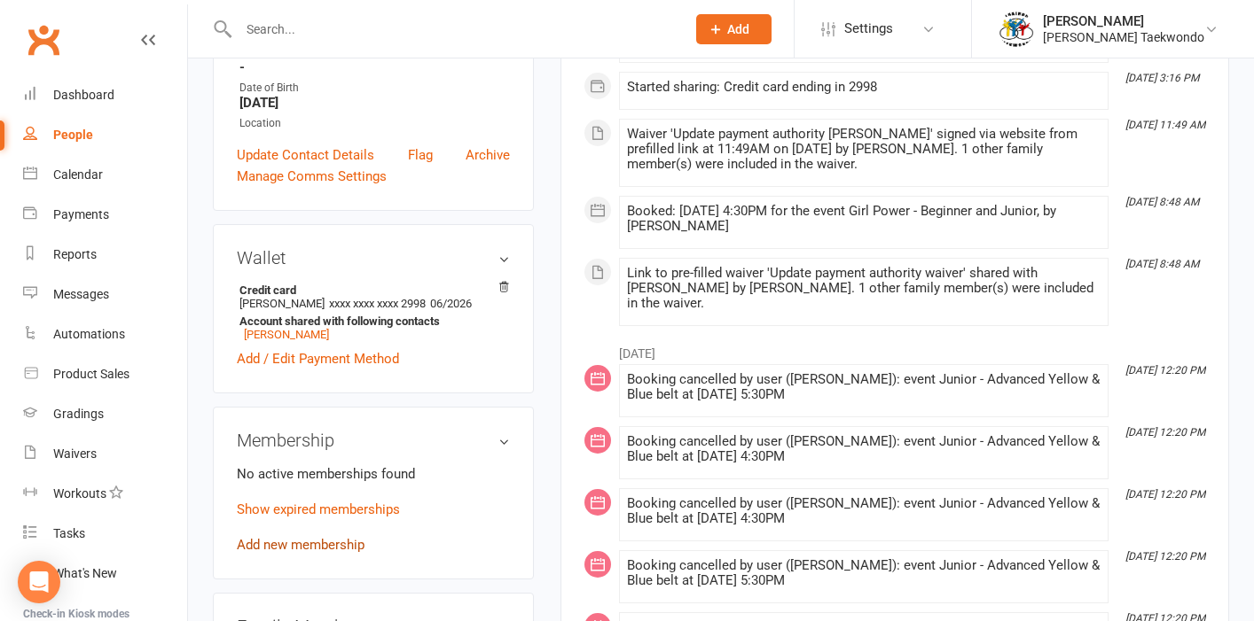
click at [332, 537] on link "Add new membership" at bounding box center [301, 545] width 128 height 16
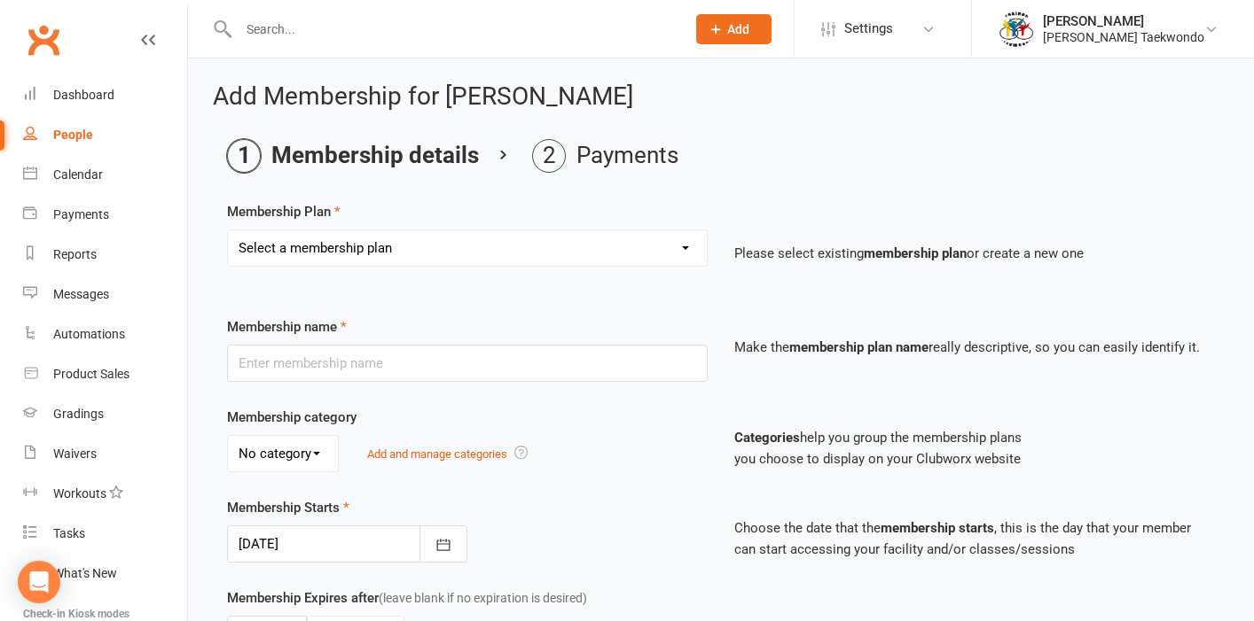
select select "1"
type input "Junior Beginner Program - 1 session per week EXCLUDING SCHOOL HOLIDAYS"
type input "0"
type input "1"
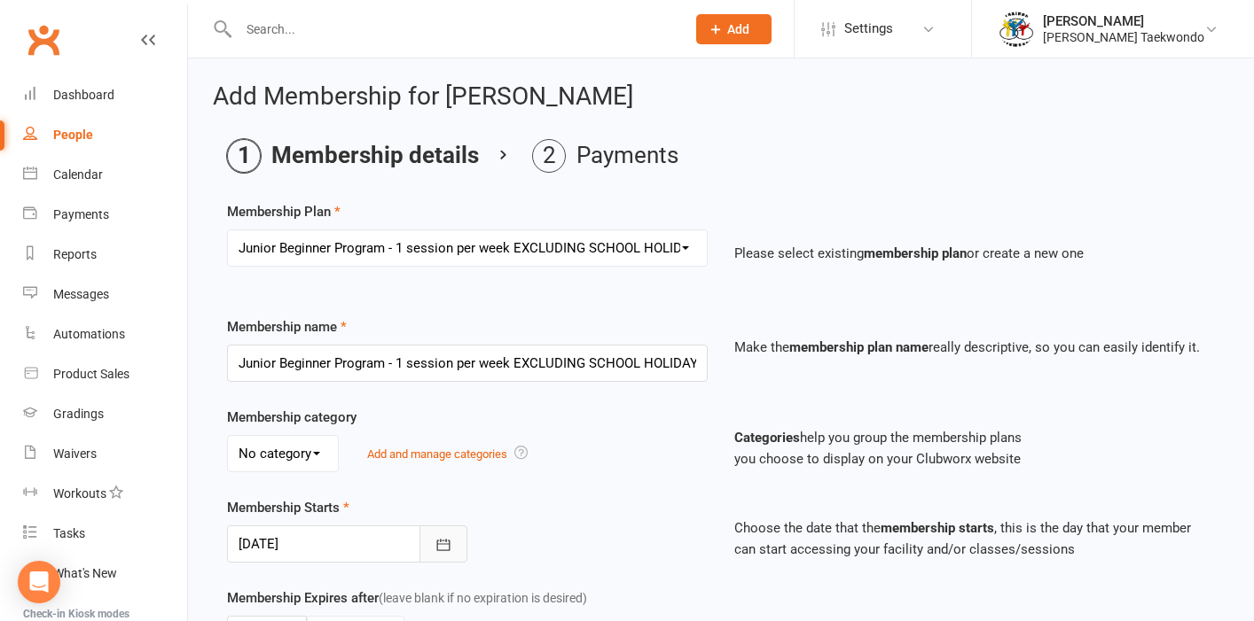
click at [448, 544] on icon "button" at bounding box center [443, 545] width 18 height 18
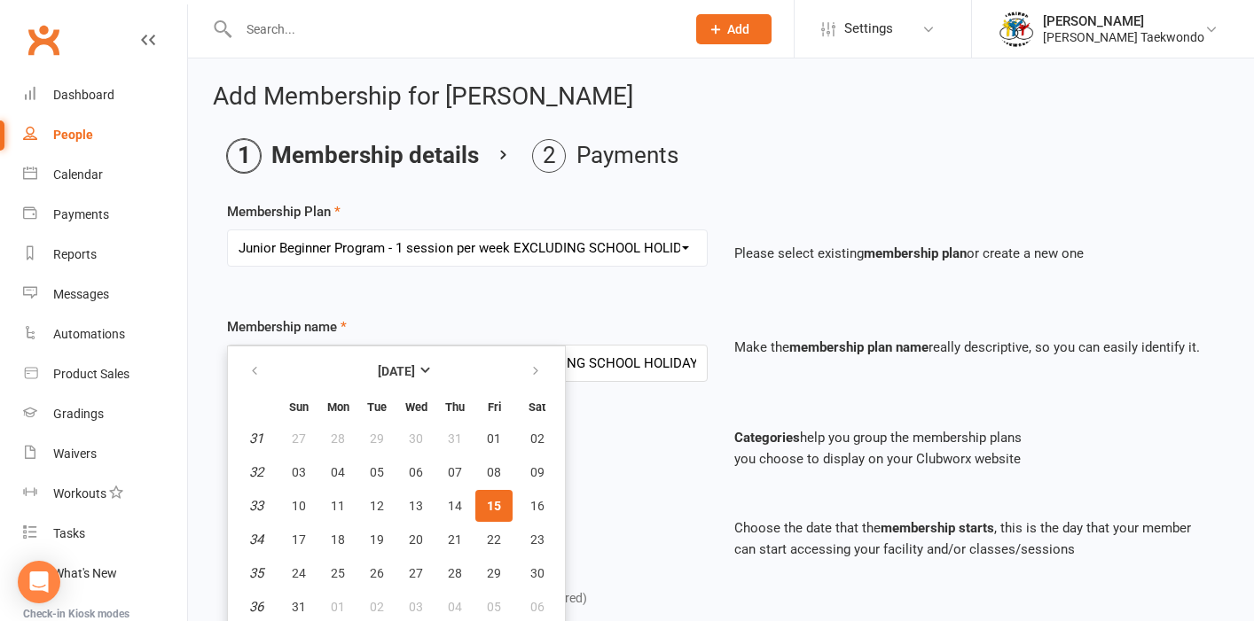
scroll to position [3, 0]
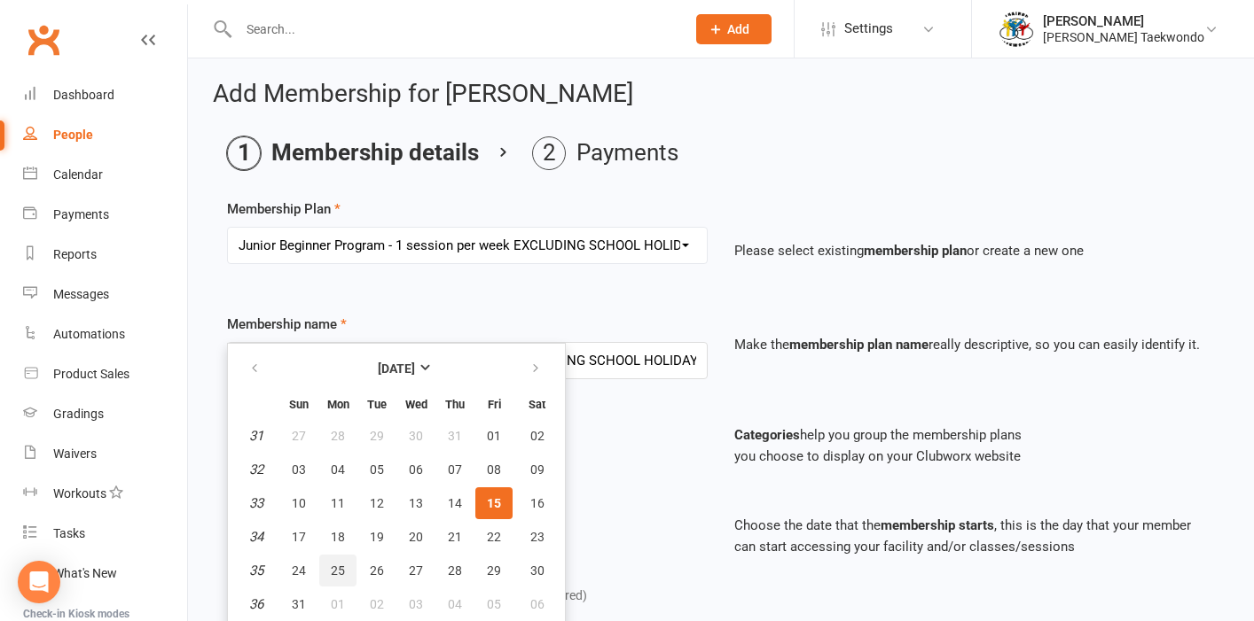
click at [347, 574] on button "25" at bounding box center [337, 571] width 37 height 32
type input "25 Aug 2025"
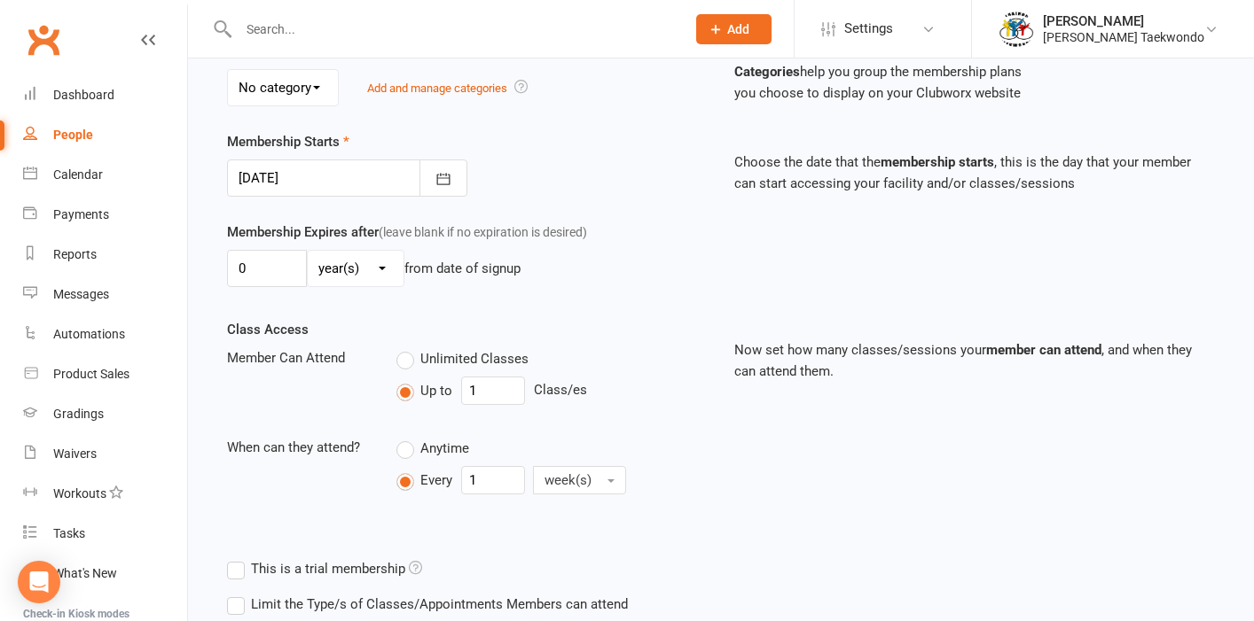
scroll to position [500, 0]
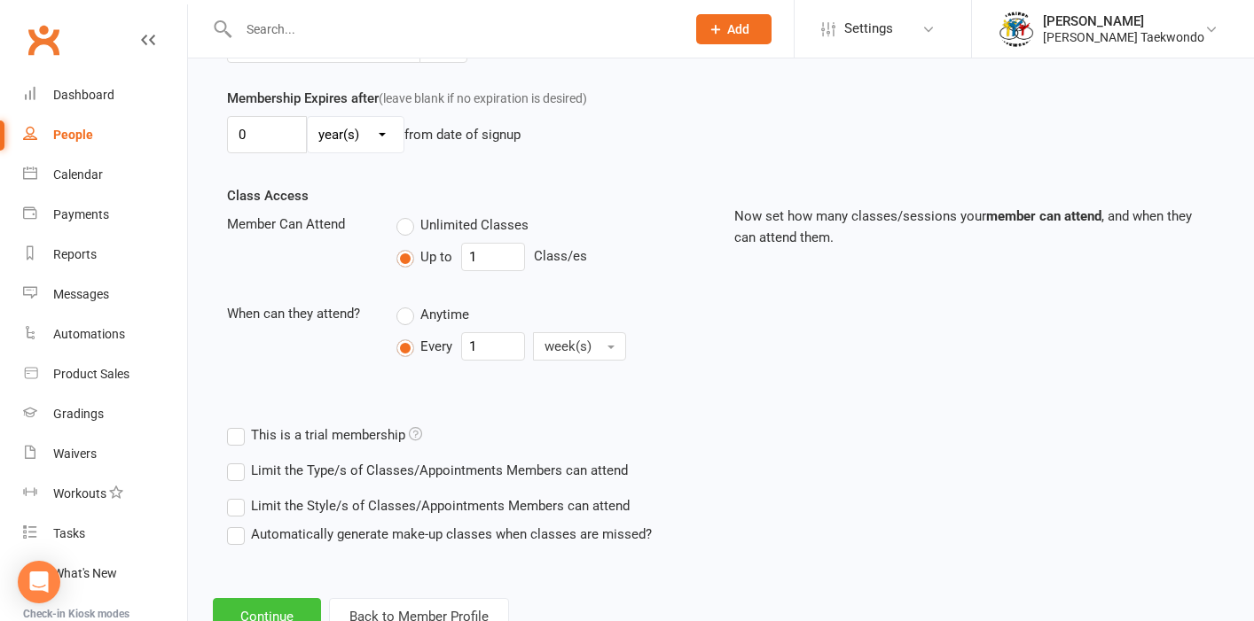
click at [245, 613] on button "Continue" at bounding box center [267, 616] width 108 height 37
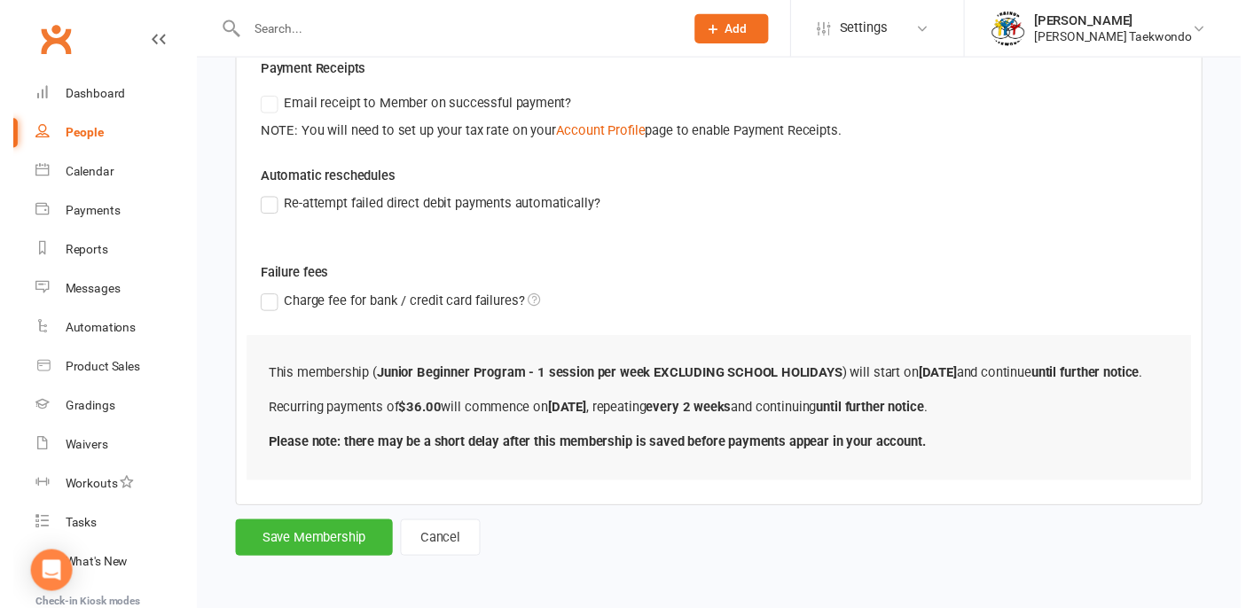
scroll to position [561, 0]
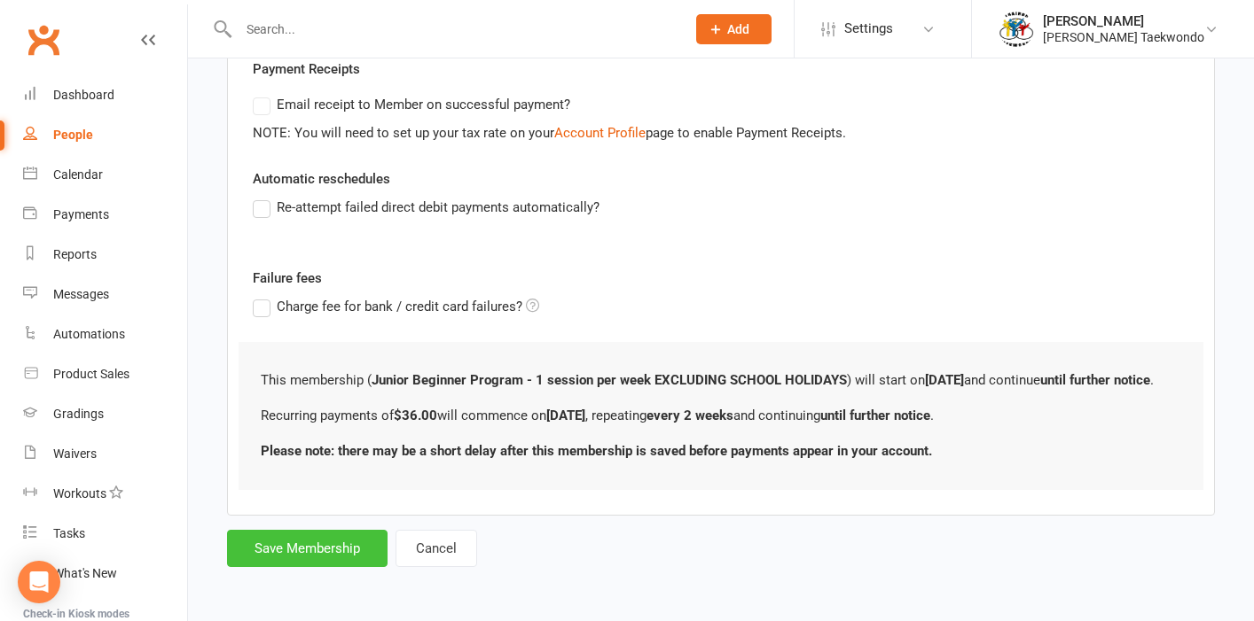
click at [324, 530] on button "Save Membership" at bounding box center [307, 548] width 160 height 37
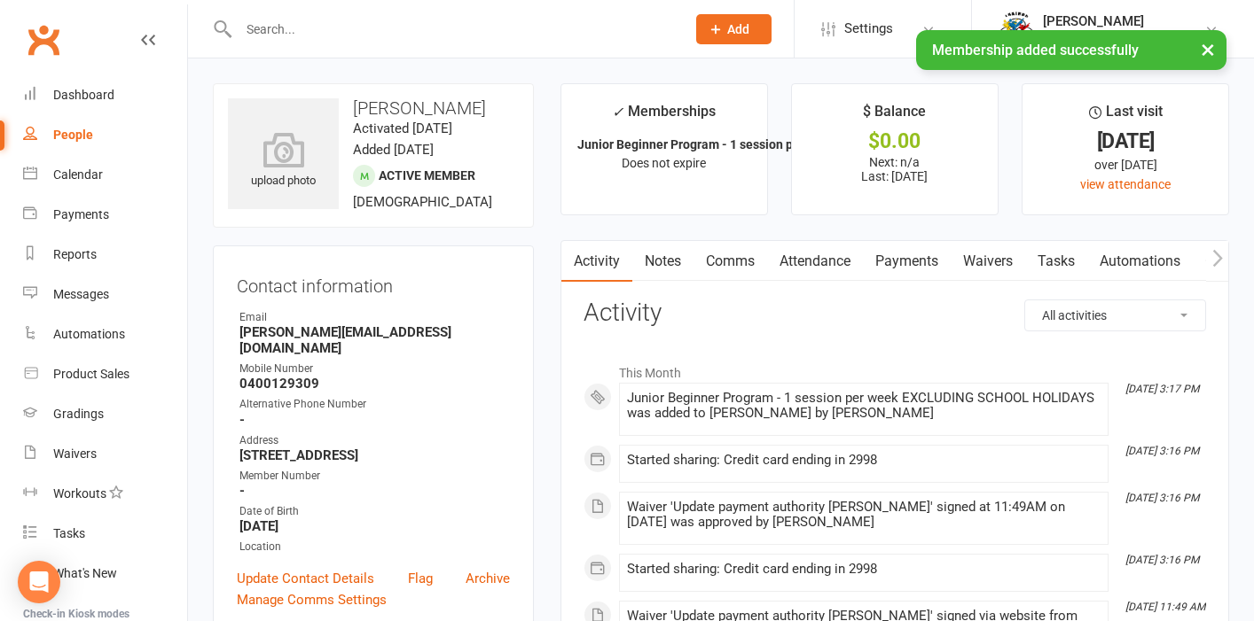
drag, startPoint x: 81, startPoint y: 176, endPoint x: 406, endPoint y: 177, distance: 325.4
click at [82, 175] on div "Calendar" at bounding box center [78, 175] width 50 height 14
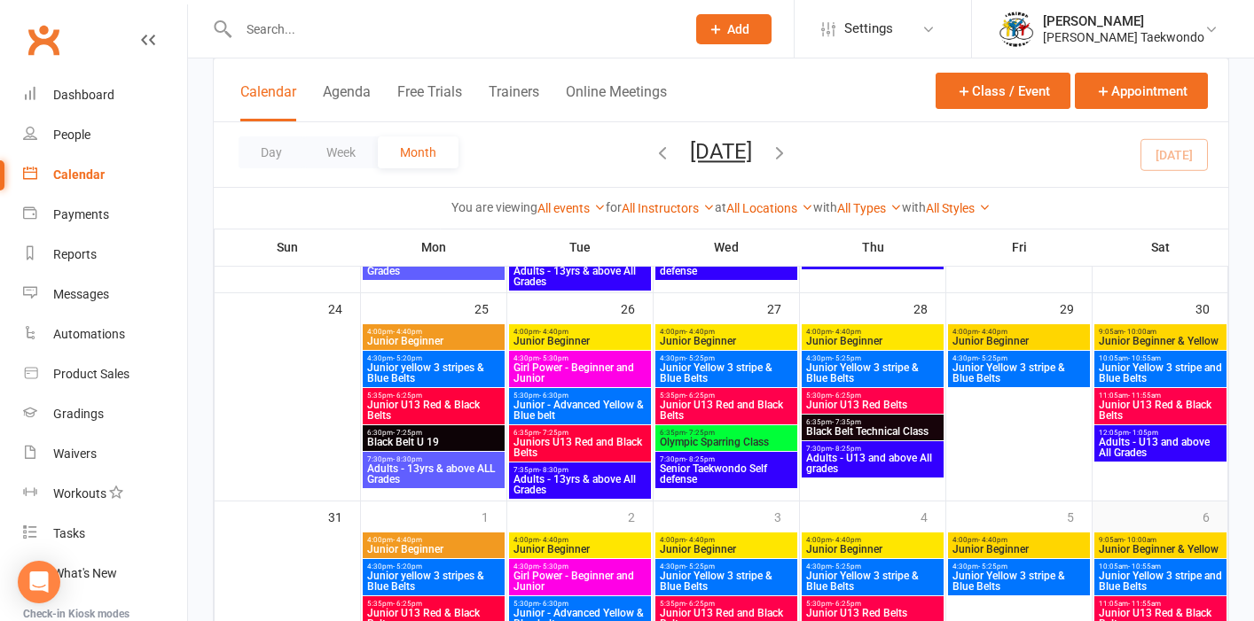
scroll to position [926, 0]
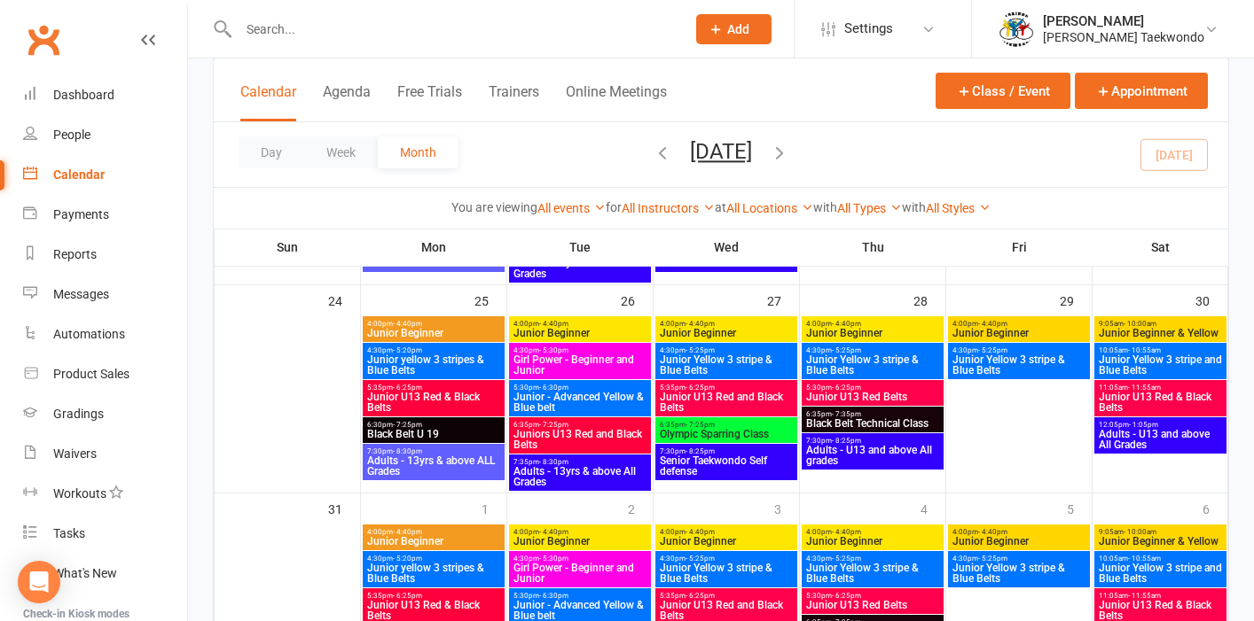
click at [596, 370] on span "Girl Power - Beginner and Junior" at bounding box center [579, 365] width 135 height 21
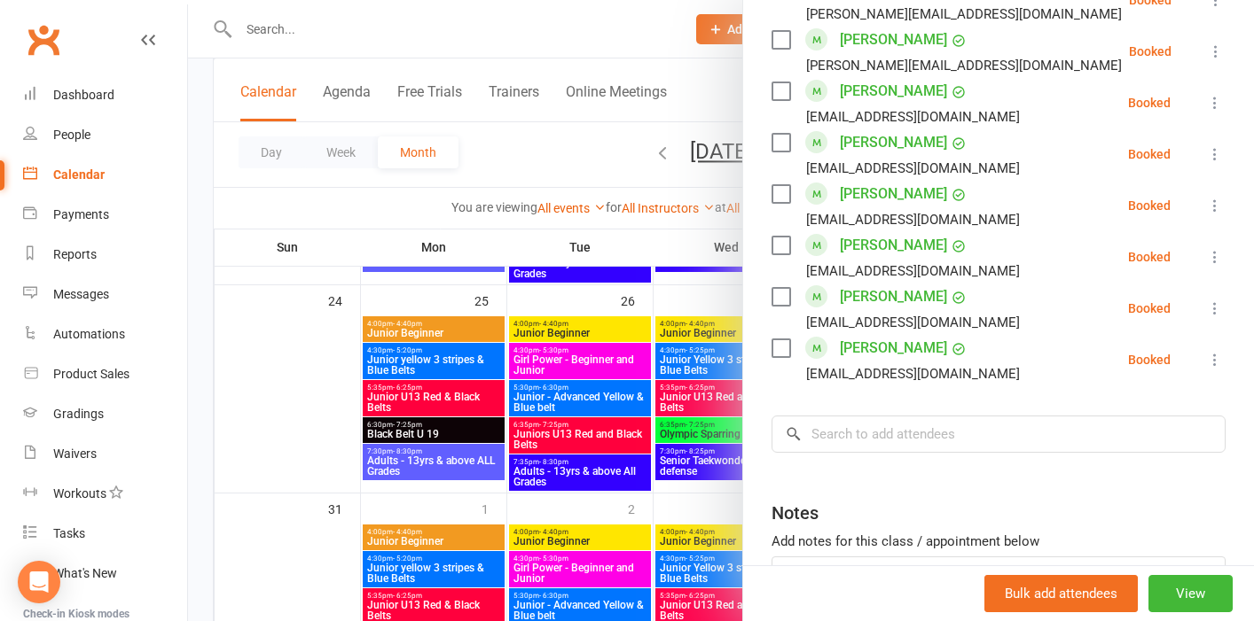
scroll to position [1182, 0]
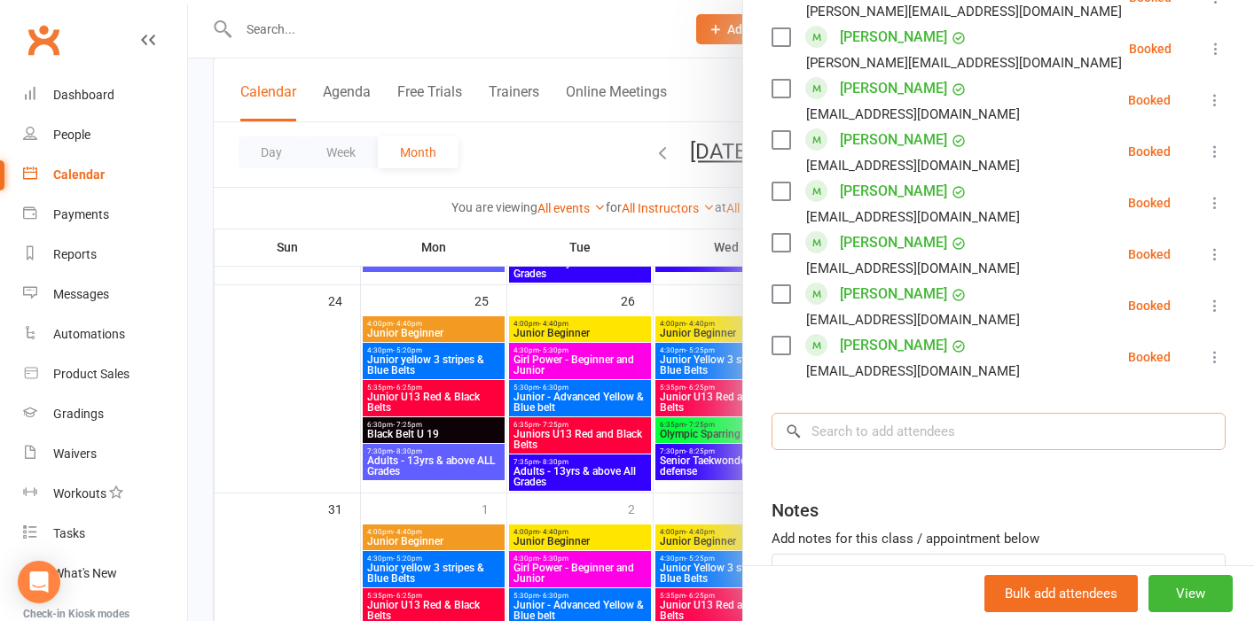
click at [847, 429] on input "search" at bounding box center [998, 431] width 454 height 37
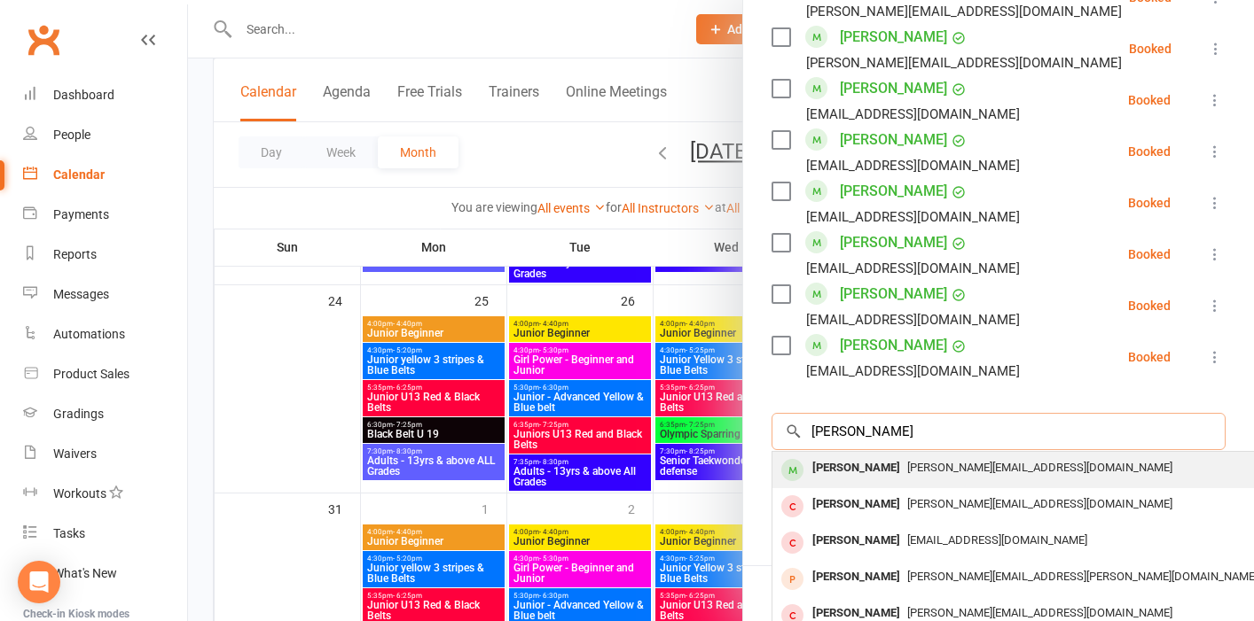
type input "charlie harris"
click at [880, 471] on div "[PERSON_NAME]" at bounding box center [856, 469] width 102 height 26
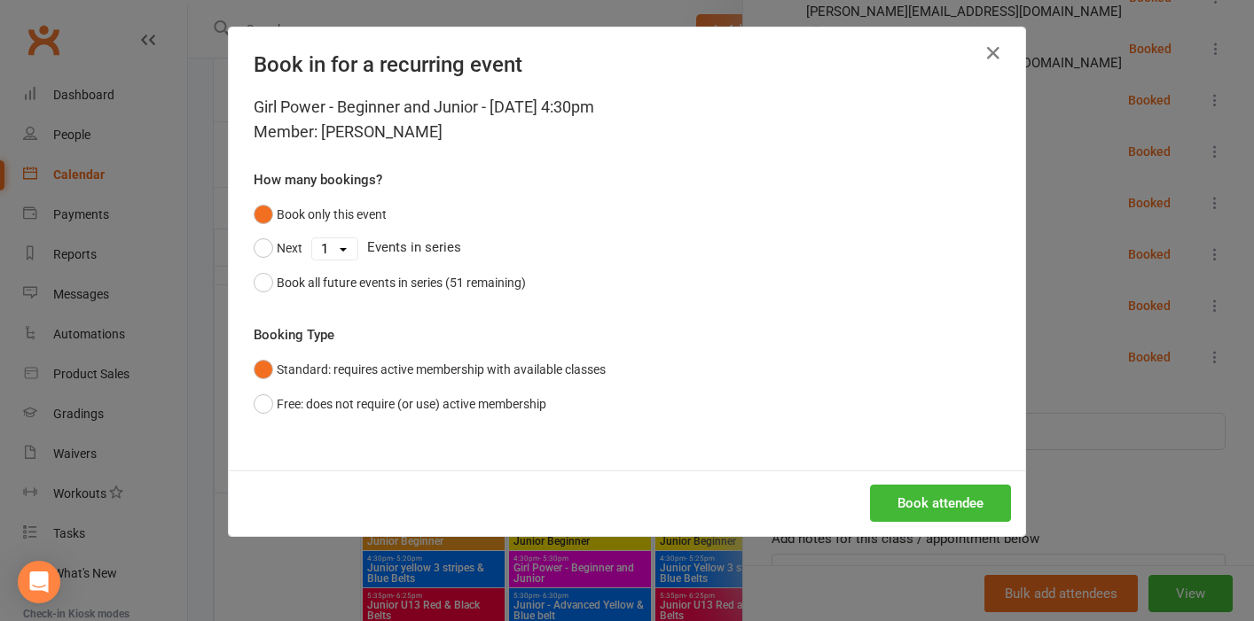
drag, startPoint x: 255, startPoint y: 279, endPoint x: 361, endPoint y: 306, distance: 108.8
click at [260, 279] on button "Book all future events in series (51 remaining)" at bounding box center [390, 283] width 272 height 34
click at [911, 501] on button "Book attendee" at bounding box center [940, 503] width 141 height 37
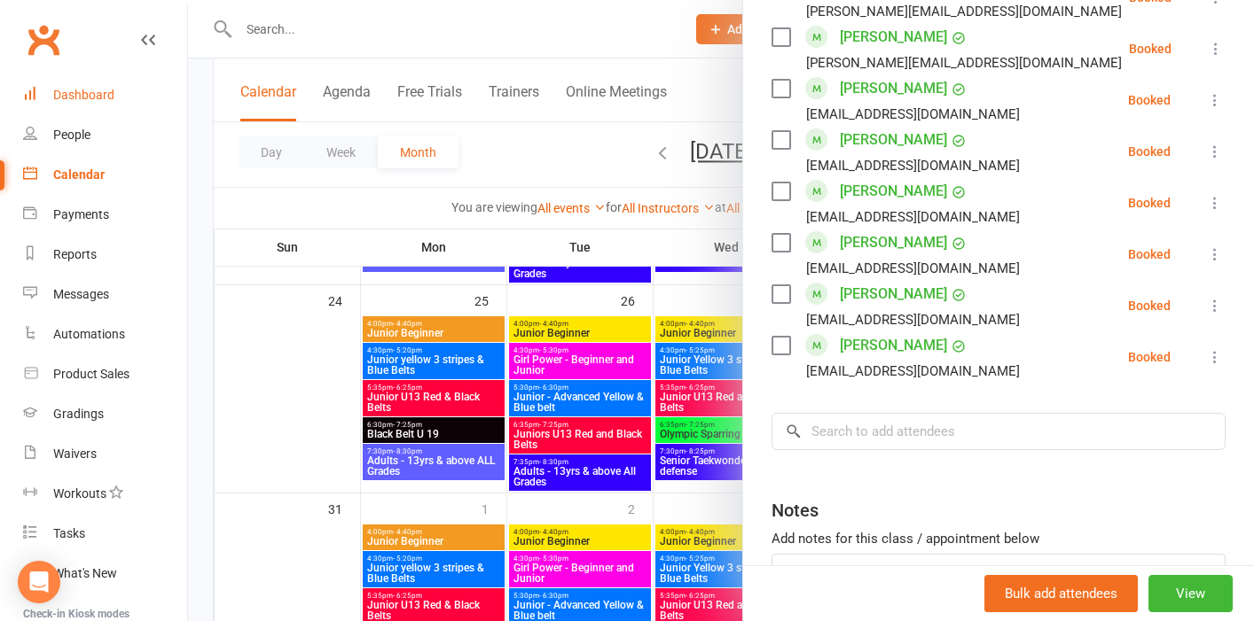
click at [84, 90] on div "Dashboard" at bounding box center [83, 95] width 61 height 14
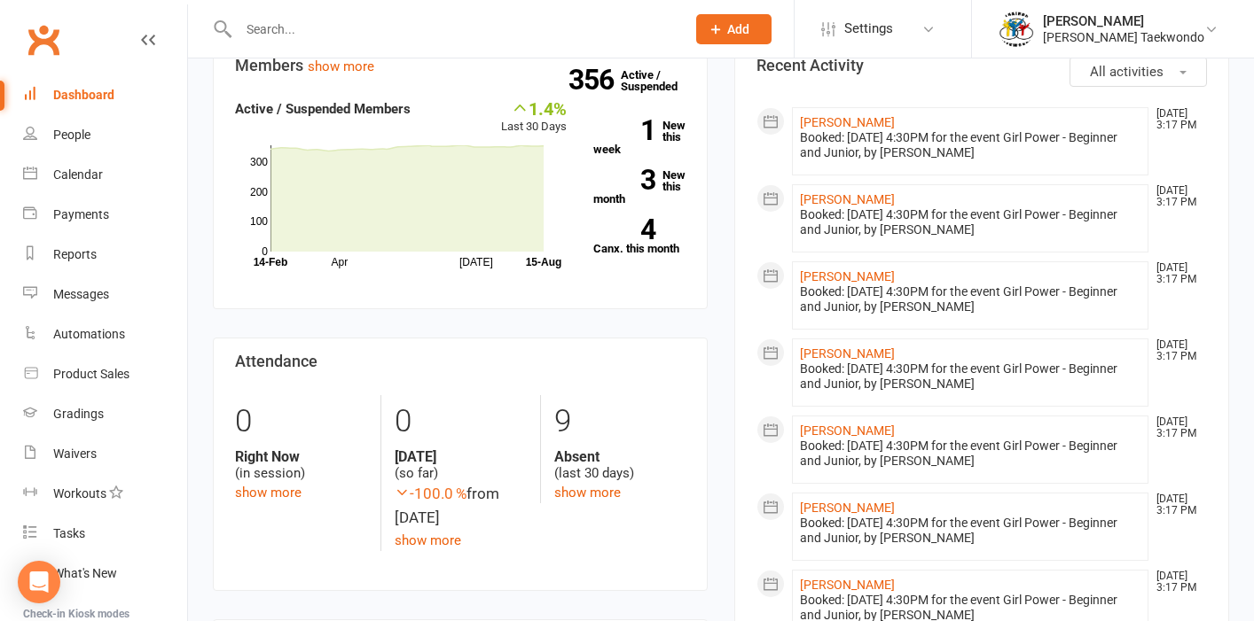
scroll to position [369, 0]
